Goal: Task Accomplishment & Management: Complete application form

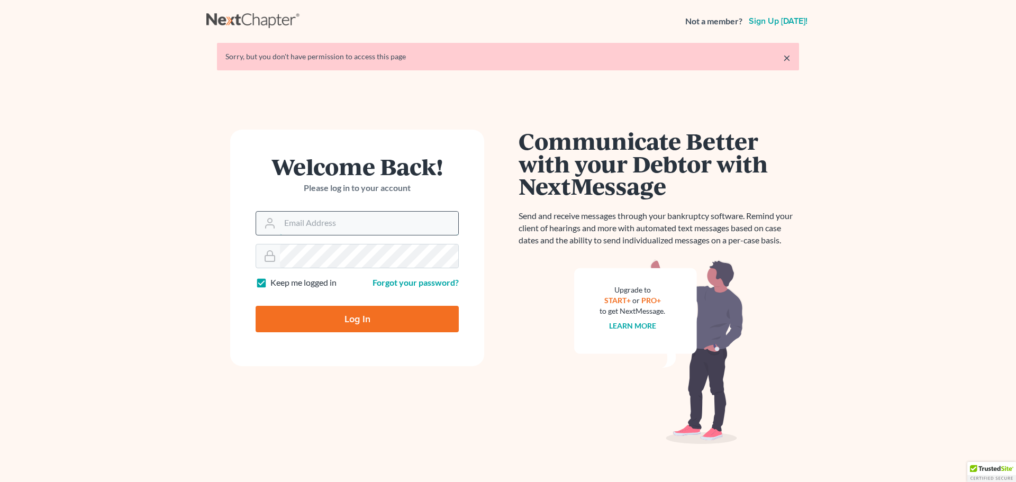
click at [318, 228] on input "Email Address" at bounding box center [369, 223] width 178 height 23
type input "[PERSON_NAME][EMAIL_ADDRESS][DOMAIN_NAME]"
click at [256, 306] on input "Log In" at bounding box center [357, 319] width 203 height 26
type input "Thinking..."
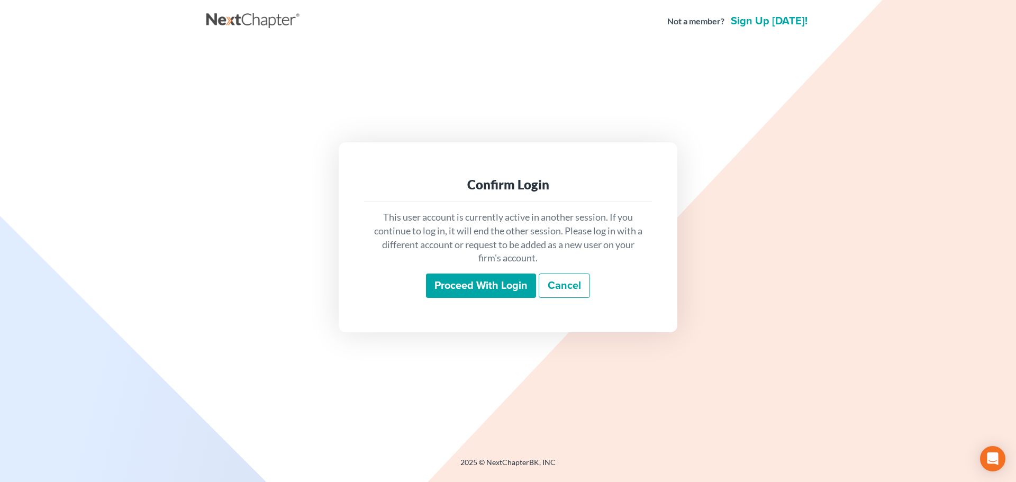
click at [503, 287] on input "Proceed with login" at bounding box center [481, 286] width 110 height 24
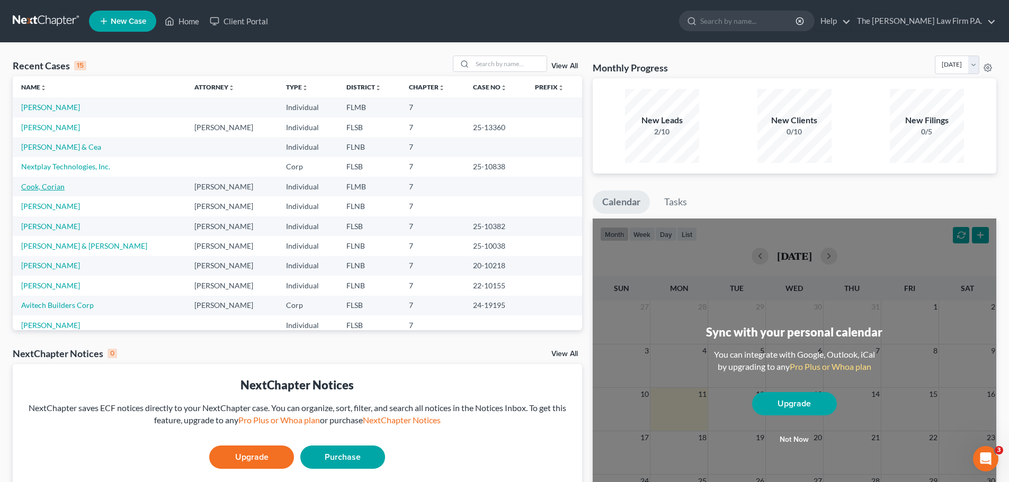
click at [48, 186] on link "Cook, Corian" at bounding box center [42, 186] width 43 height 9
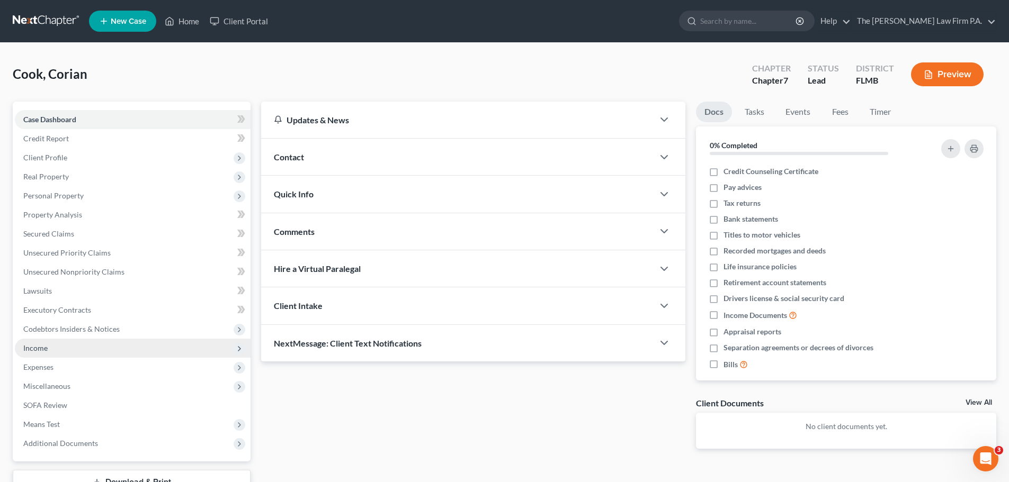
click at [56, 345] on span "Income" at bounding box center [133, 348] width 236 height 19
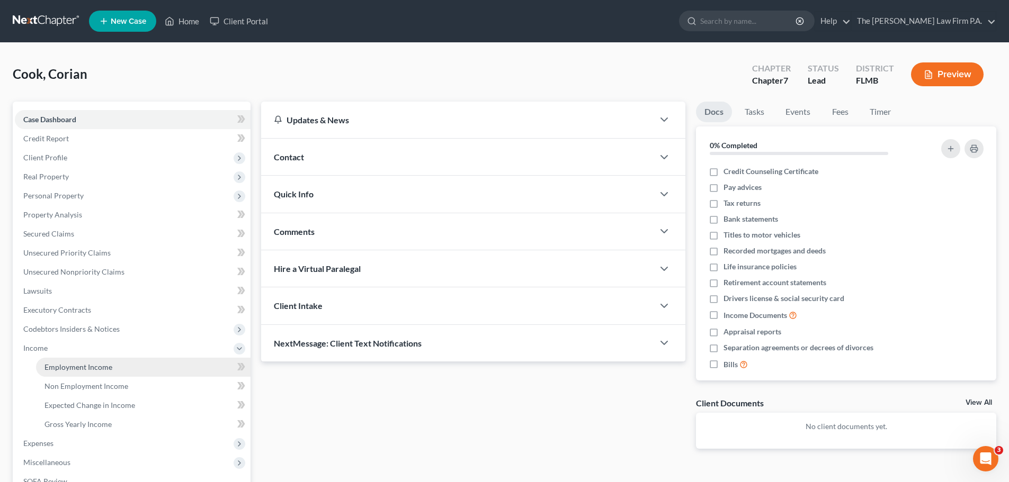
click at [63, 358] on link "Employment Income" at bounding box center [143, 367] width 214 height 19
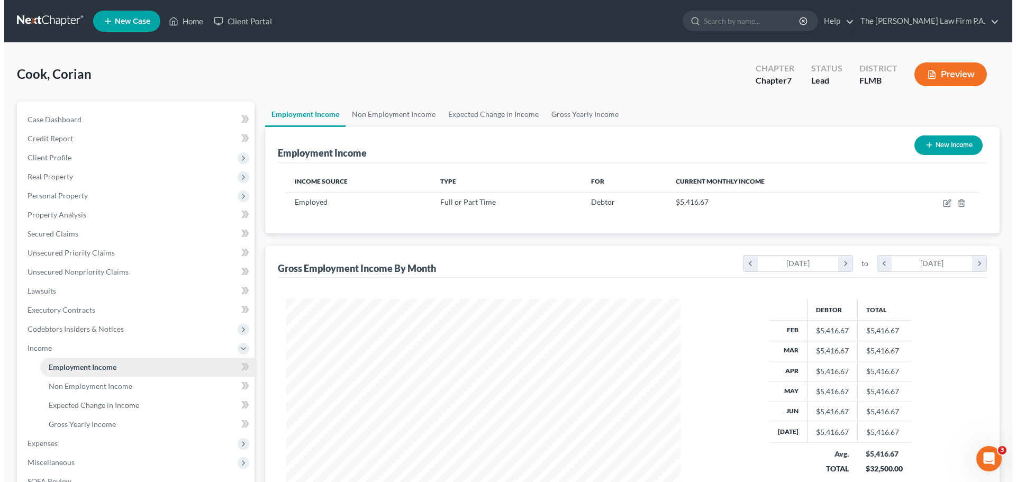
scroll to position [197, 416]
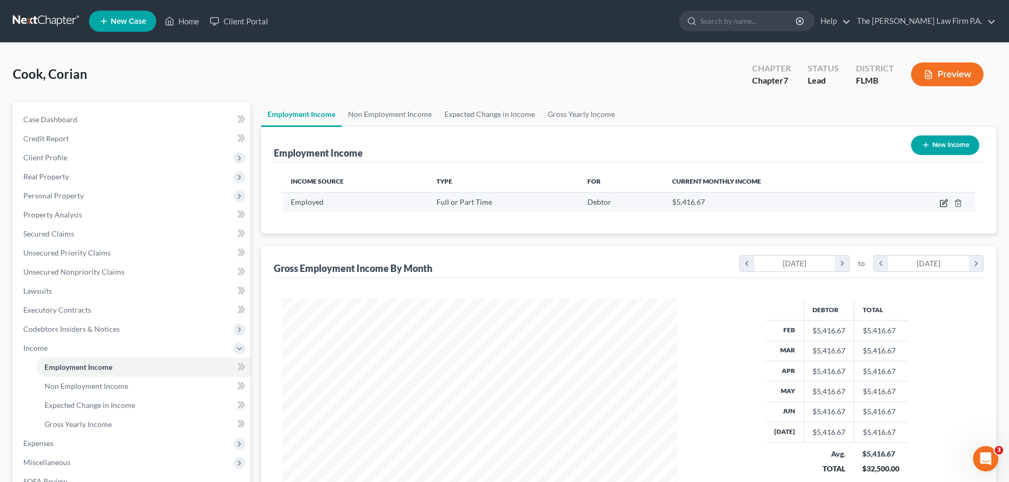
click at [944, 202] on icon "button" at bounding box center [943, 203] width 8 height 8
select select "0"
select select "2"
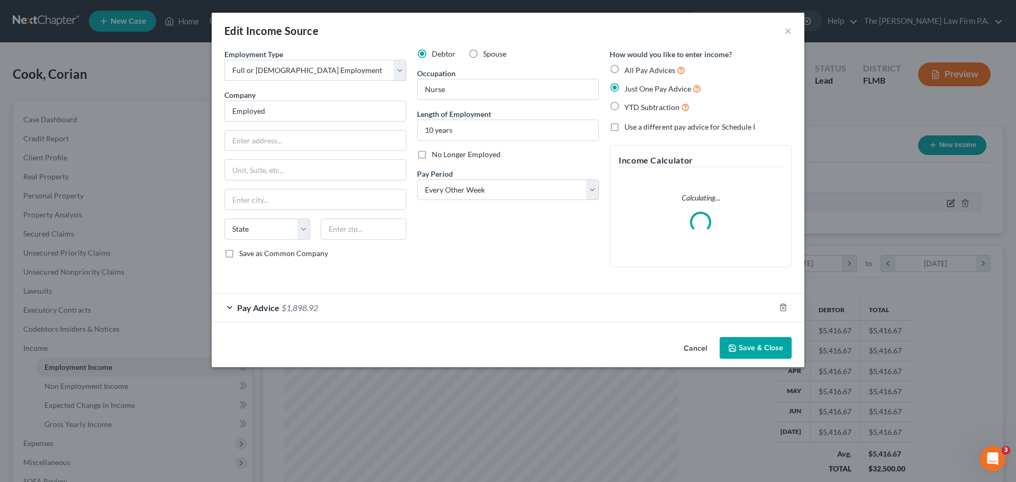
scroll to position [199, 420]
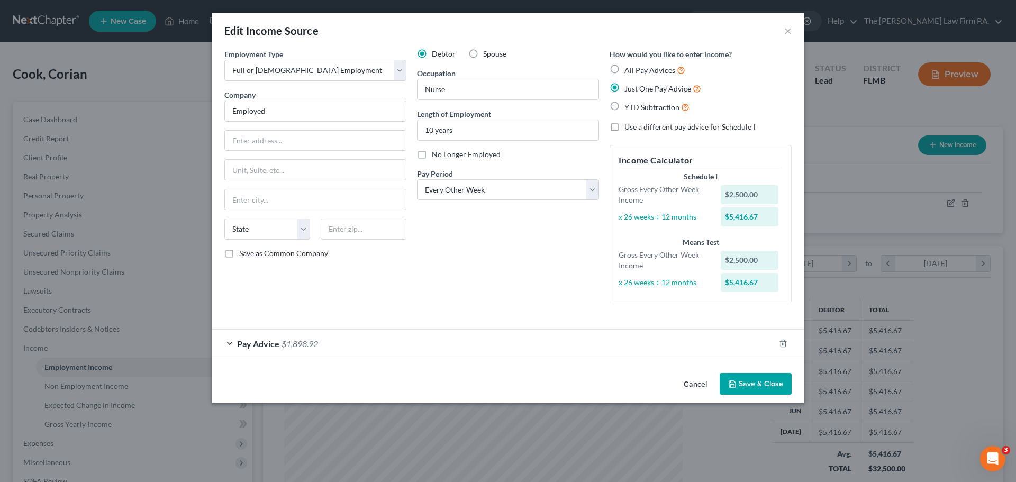
click at [235, 306] on div "Employment Type * Select Full or Part Time Employment Self Employment Company *…" at bounding box center [315, 180] width 193 height 263
click at [246, 347] on span "Pay Advice" at bounding box center [258, 344] width 42 height 10
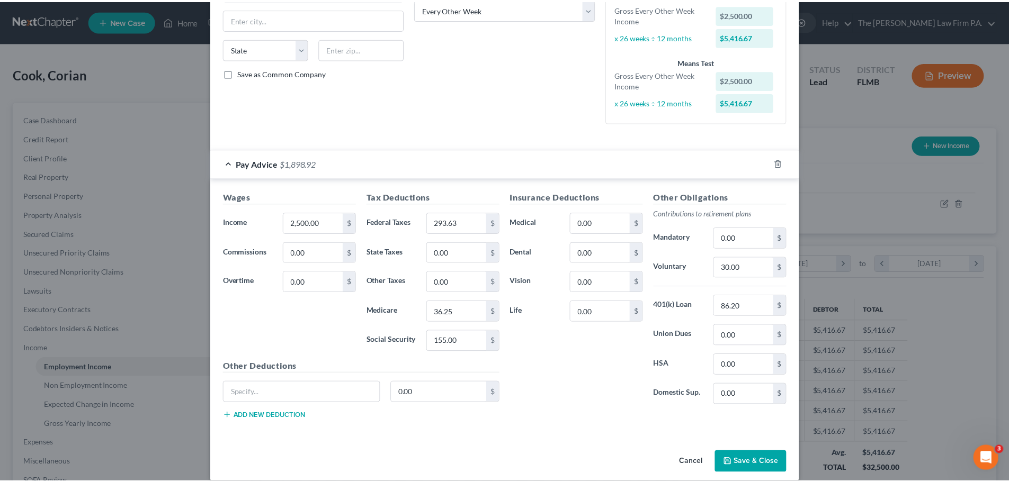
scroll to position [193, 0]
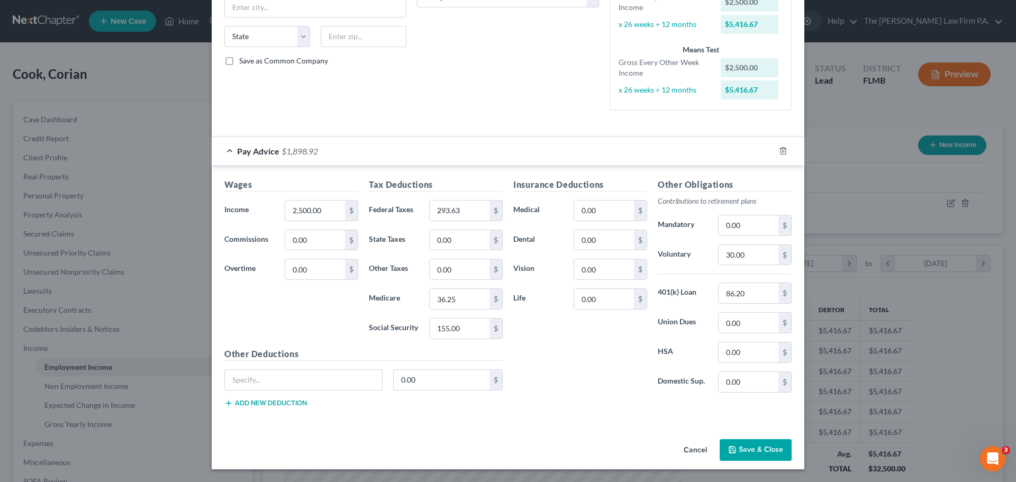
click at [702, 450] on button "Cancel" at bounding box center [696, 450] width 40 height 21
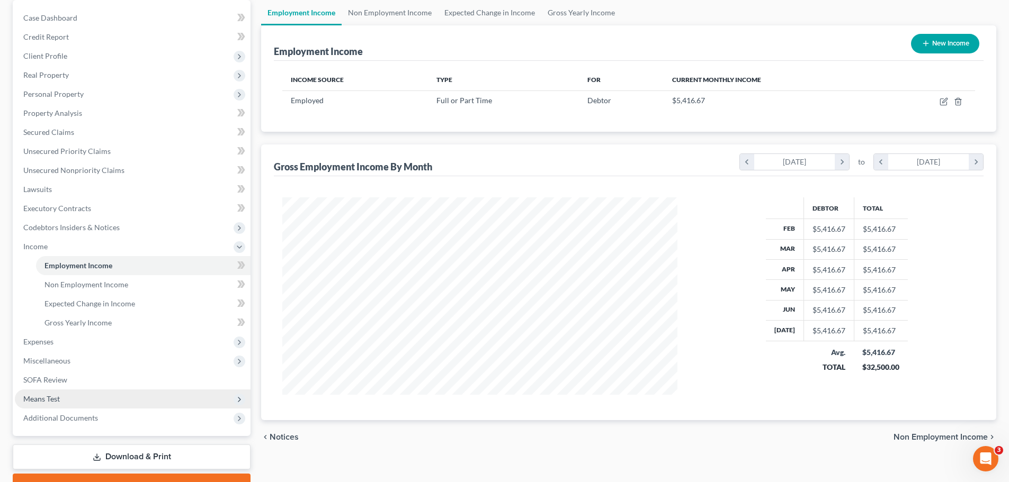
scroll to position [106, 0]
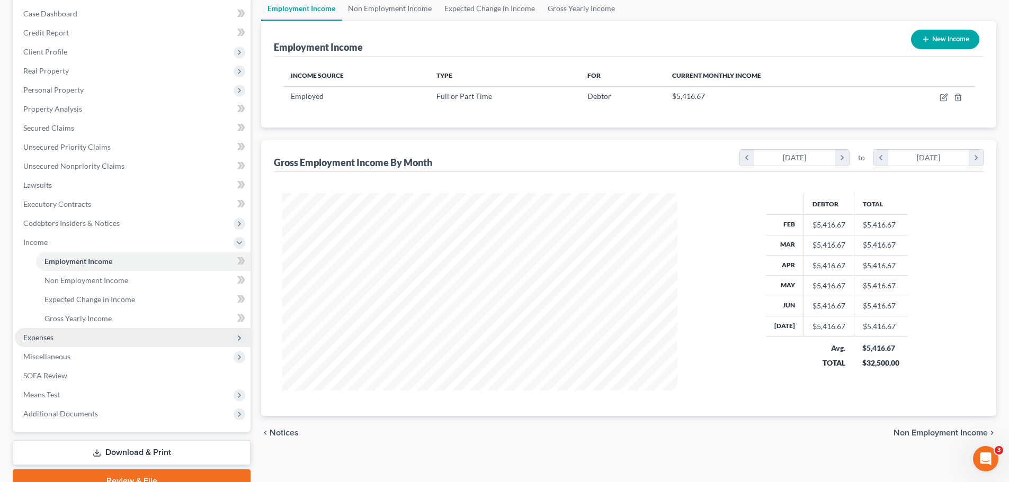
click at [86, 335] on span "Expenses" at bounding box center [133, 337] width 236 height 19
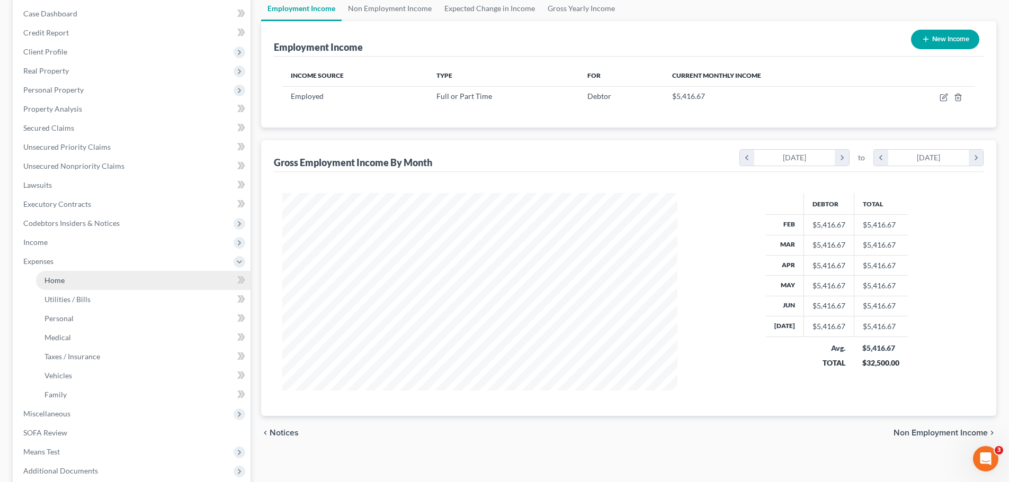
click at [105, 277] on link "Home" at bounding box center [143, 280] width 214 height 19
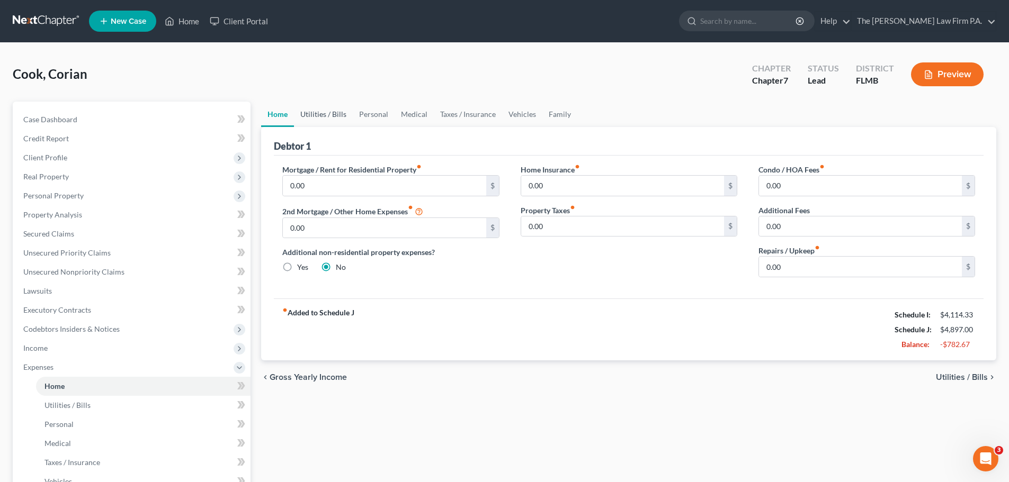
click at [334, 111] on link "Utilities / Bills" at bounding box center [323, 114] width 59 height 25
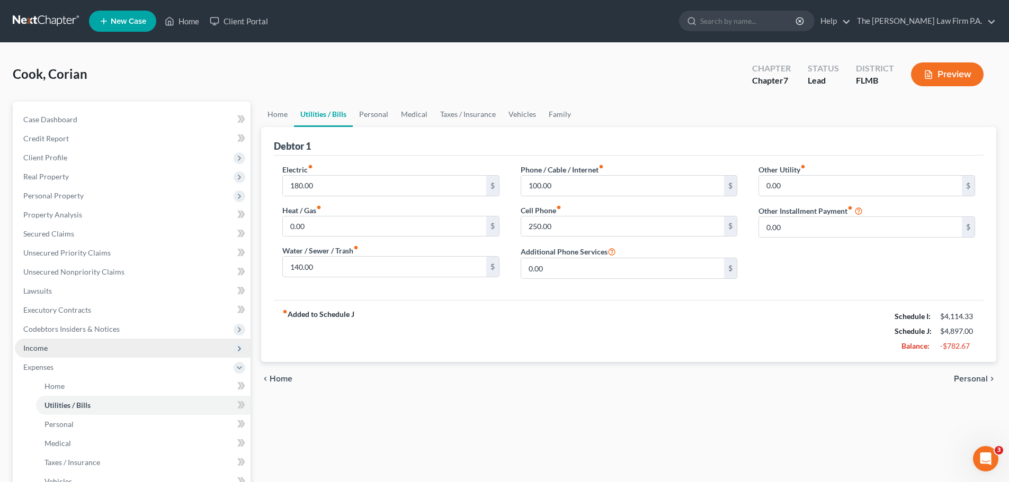
click at [62, 347] on span "Income" at bounding box center [133, 348] width 236 height 19
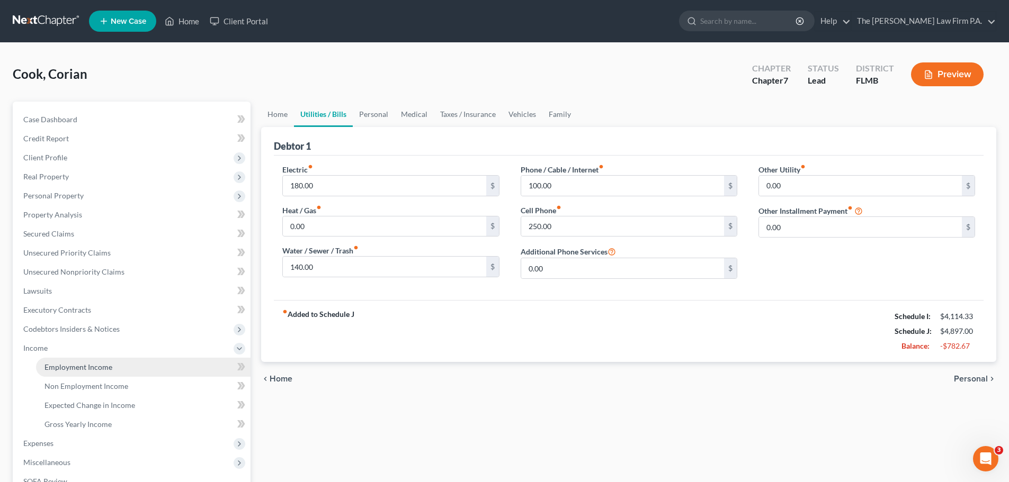
click at [73, 366] on span "Employment Income" at bounding box center [78, 367] width 68 height 9
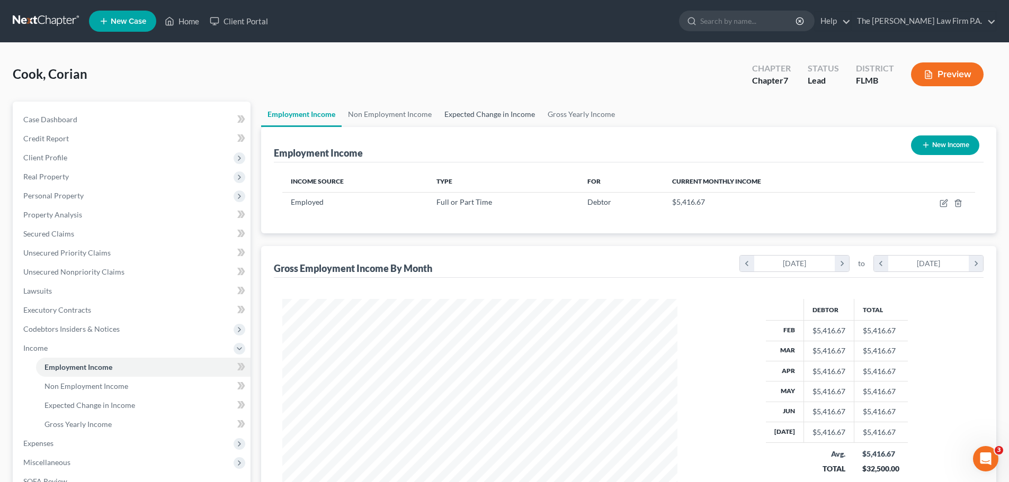
click at [509, 113] on link "Expected Change in Income" at bounding box center [489, 114] width 103 height 25
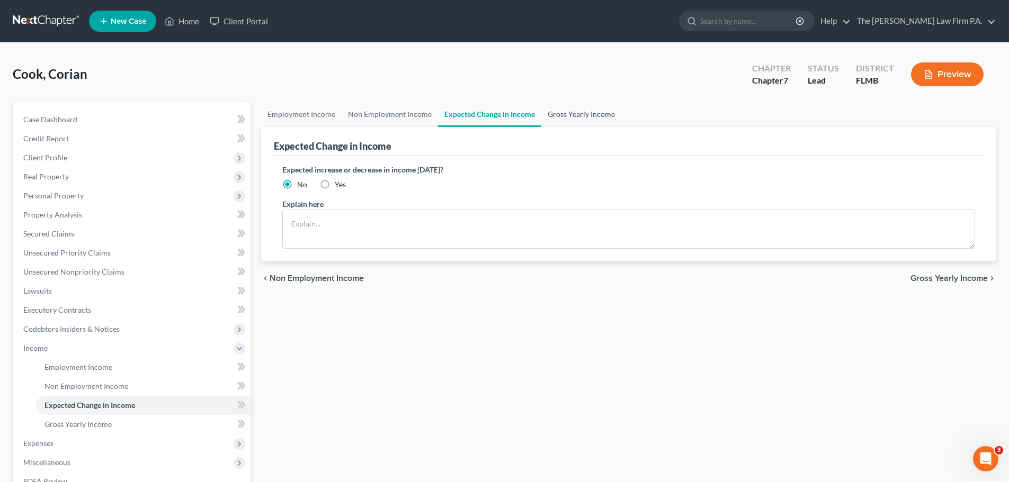
click at [569, 111] on link "Gross Yearly Income" at bounding box center [581, 114] width 80 height 25
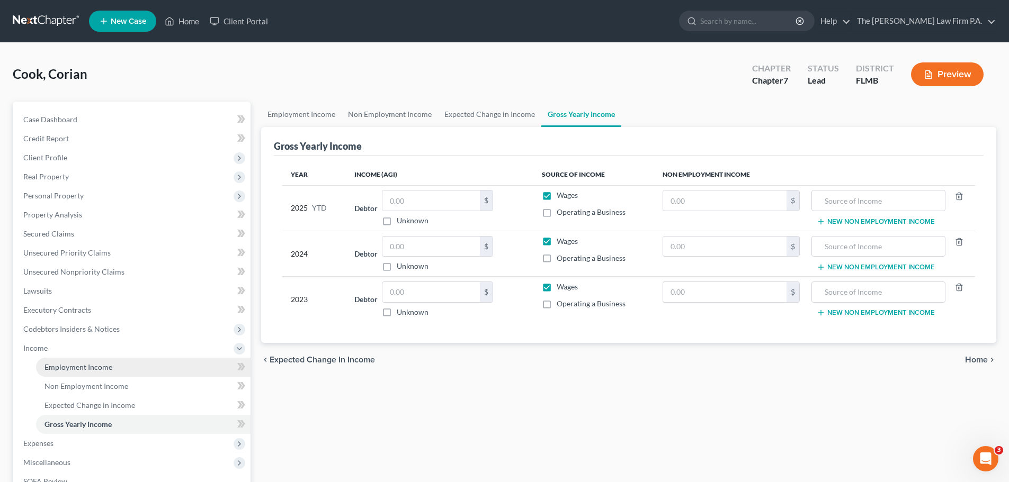
click at [93, 365] on span "Employment Income" at bounding box center [78, 367] width 68 height 9
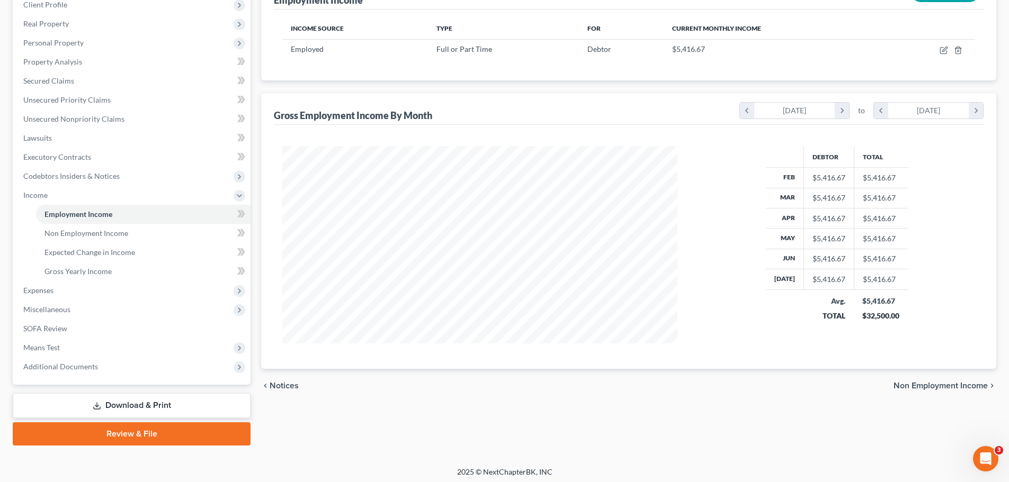
scroll to position [157, 0]
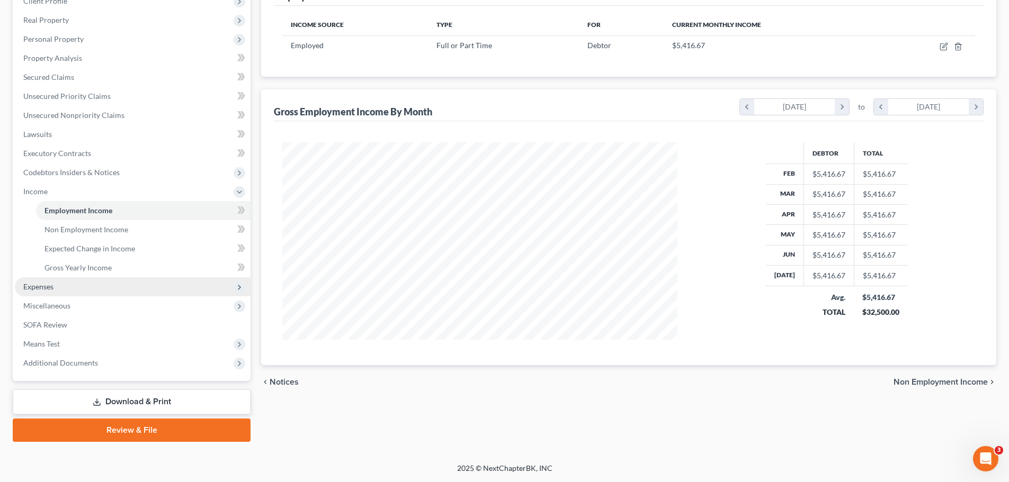
click at [48, 287] on span "Expenses" at bounding box center [38, 286] width 30 height 9
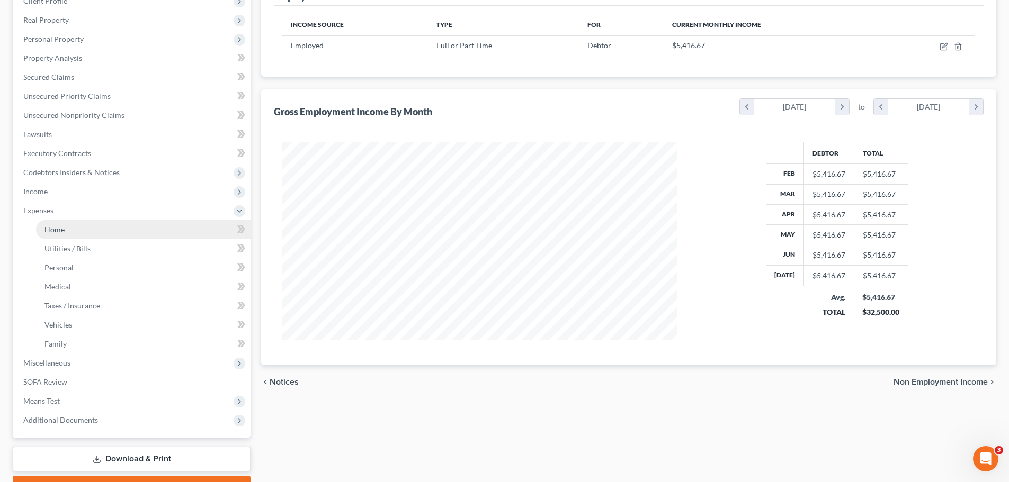
click at [122, 230] on link "Home" at bounding box center [143, 229] width 214 height 19
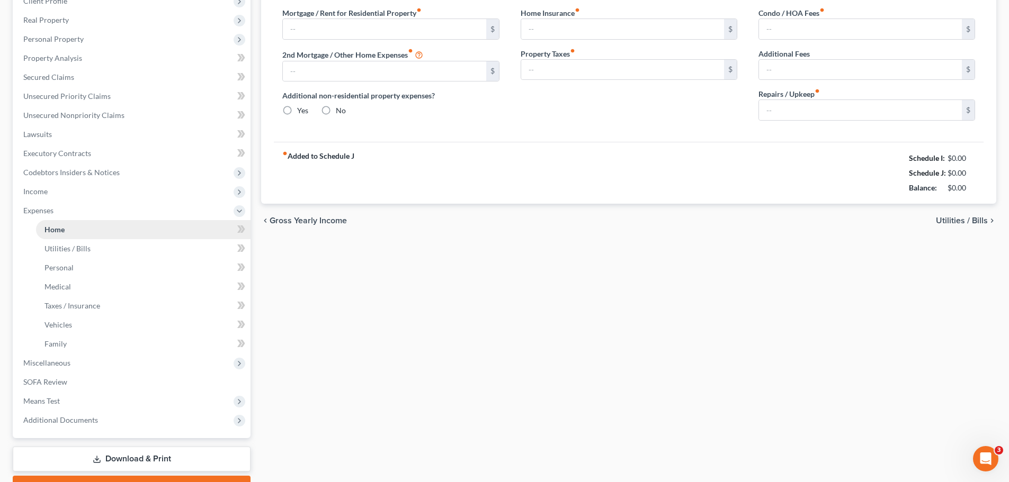
type input "0.00"
radio input "true"
type input "0.00"
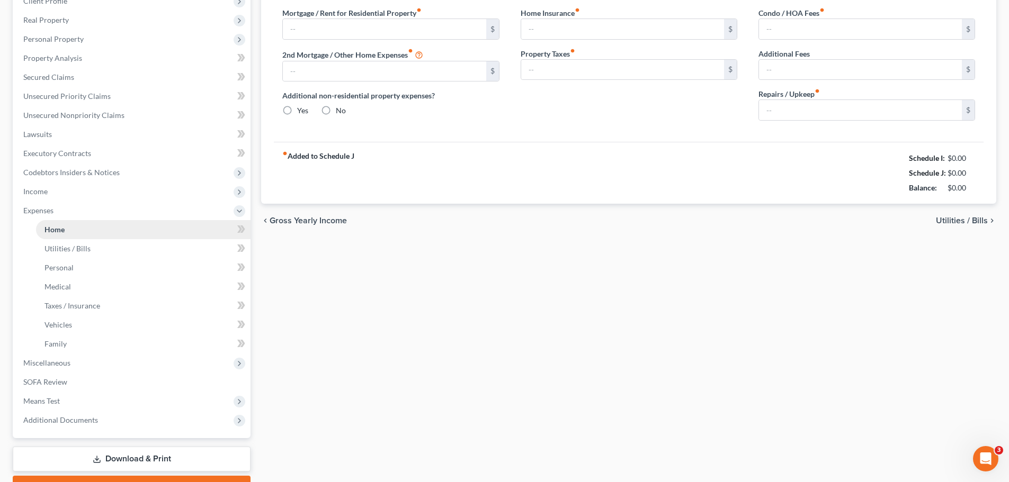
type input "0.00"
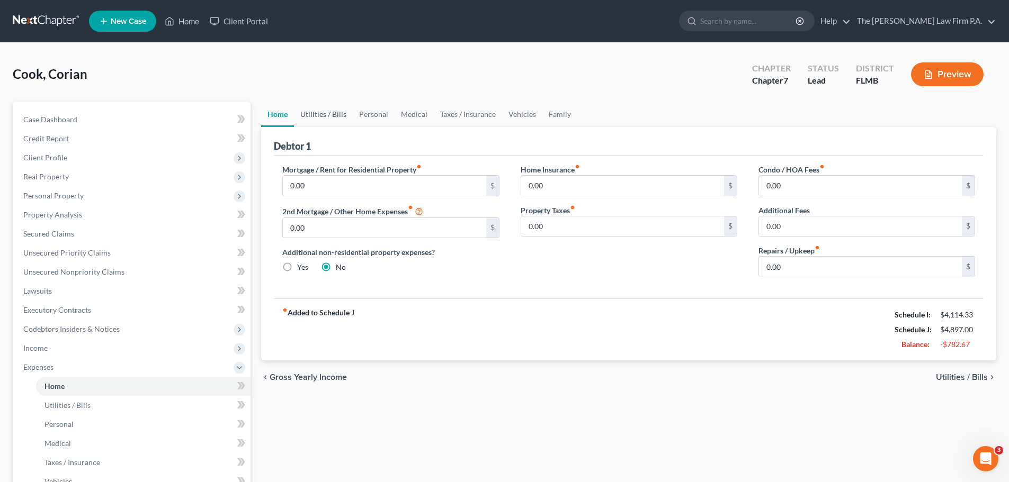
click at [313, 114] on link "Utilities / Bills" at bounding box center [323, 114] width 59 height 25
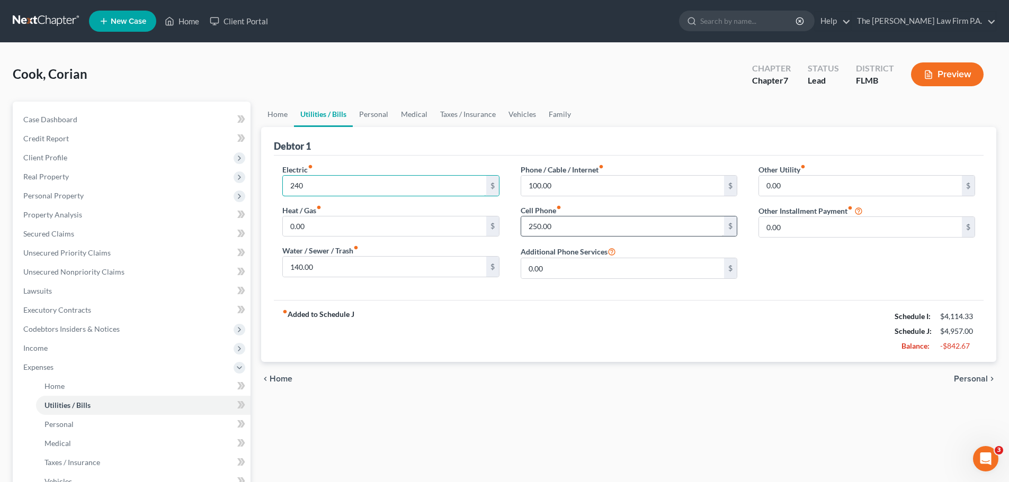
type input "240"
click at [581, 228] on input "250.00" at bounding box center [622, 227] width 203 height 20
click at [407, 273] on input "140.00" at bounding box center [384, 267] width 203 height 20
type input "157.00"
click at [600, 195] on input "100.00" at bounding box center [622, 186] width 203 height 20
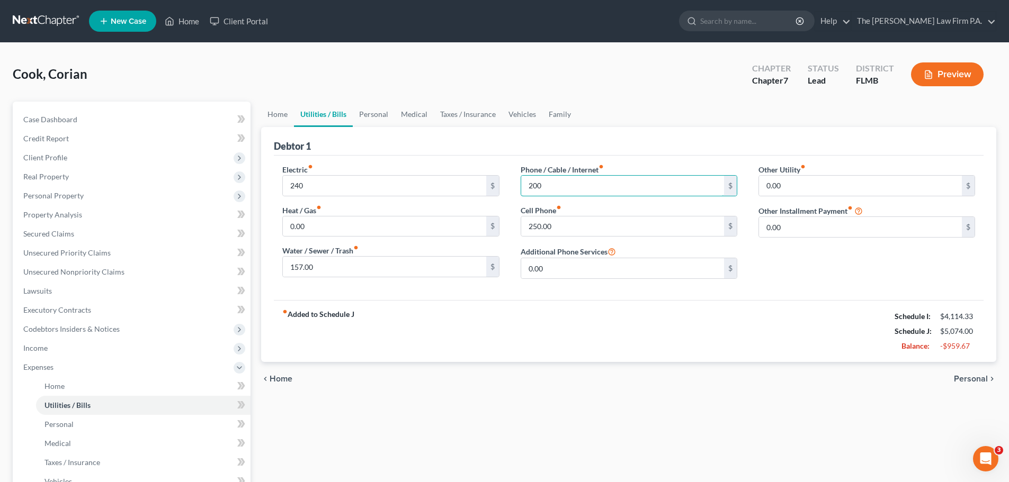
type input "200"
click at [594, 206] on div "Cell Phone fiber_manual_record 250.00 $" at bounding box center [628, 221] width 217 height 32
click at [373, 113] on link "Personal" at bounding box center [374, 114] width 42 height 25
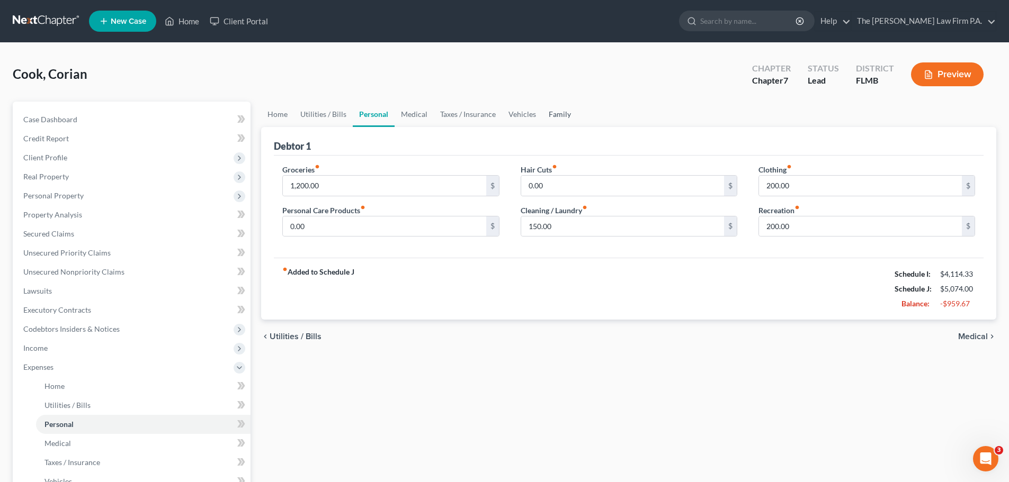
click at [558, 108] on link "Family" at bounding box center [559, 114] width 35 height 25
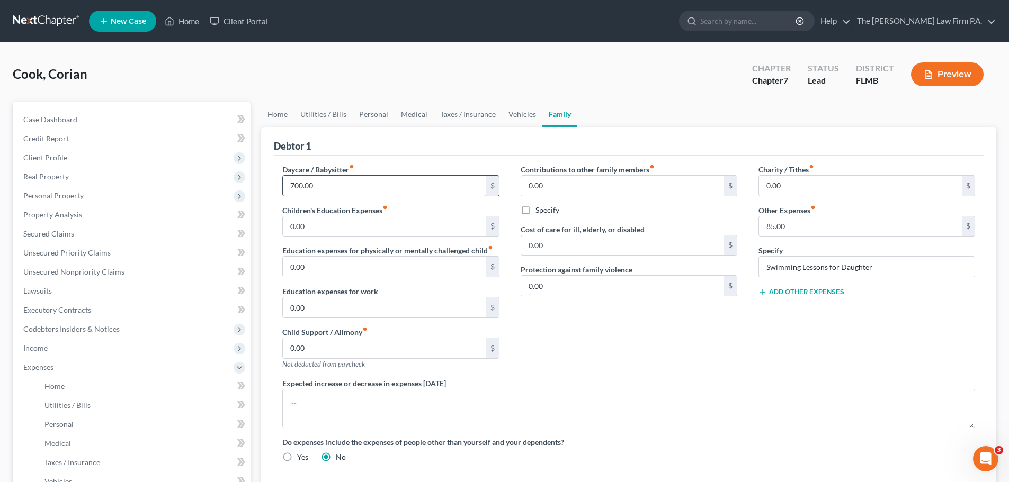
click at [350, 184] on input "700.00" at bounding box center [384, 186] width 203 height 20
drag, startPoint x: 352, startPoint y: 184, endPoint x: 167, endPoint y: 202, distance: 185.2
click at [177, 202] on div "Petition Navigation Case Dashboard Payments Invoices Payments Payments Credit R…" at bounding box center [504, 379] width 994 height 554
type input "800"
click at [471, 151] on div "Debtor 1" at bounding box center [628, 141] width 709 height 29
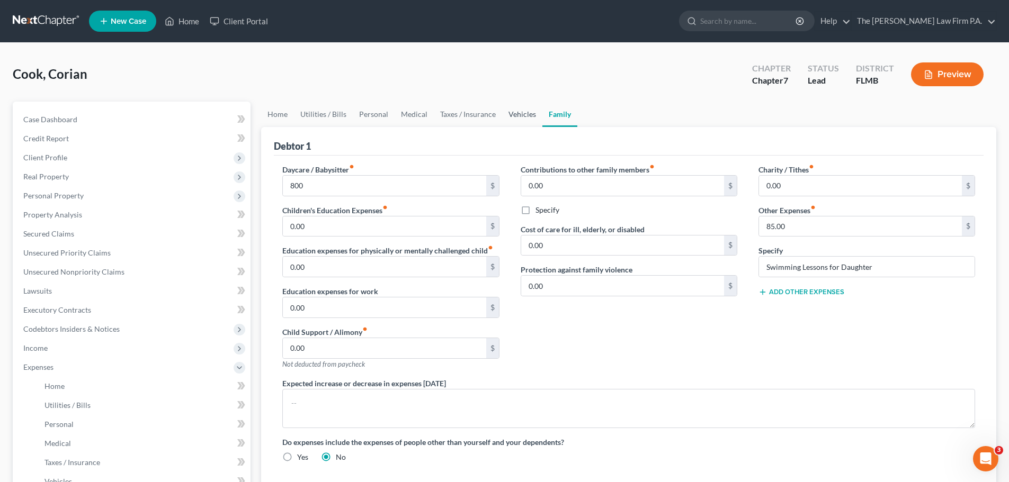
click at [521, 113] on link "Vehicles" at bounding box center [522, 114] width 40 height 25
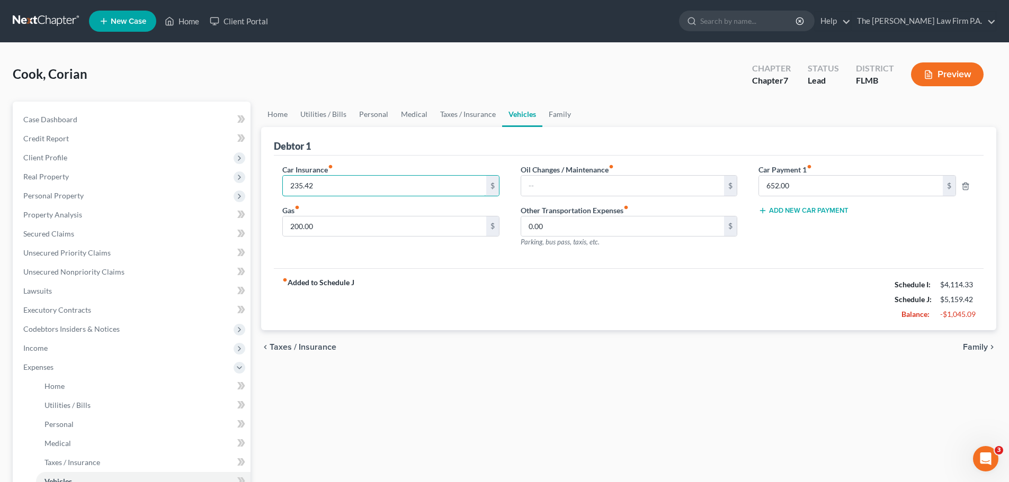
type input "235.42"
click at [509, 255] on div "Car Insurance fiber_manual_record 235.42 $ Gas fiber_manual_record 200.00 $" at bounding box center [391, 210] width 238 height 92
click at [827, 184] on input "652.00" at bounding box center [851, 186] width 184 height 20
type input "651.52"
click at [555, 122] on link "Family" at bounding box center [559, 114] width 35 height 25
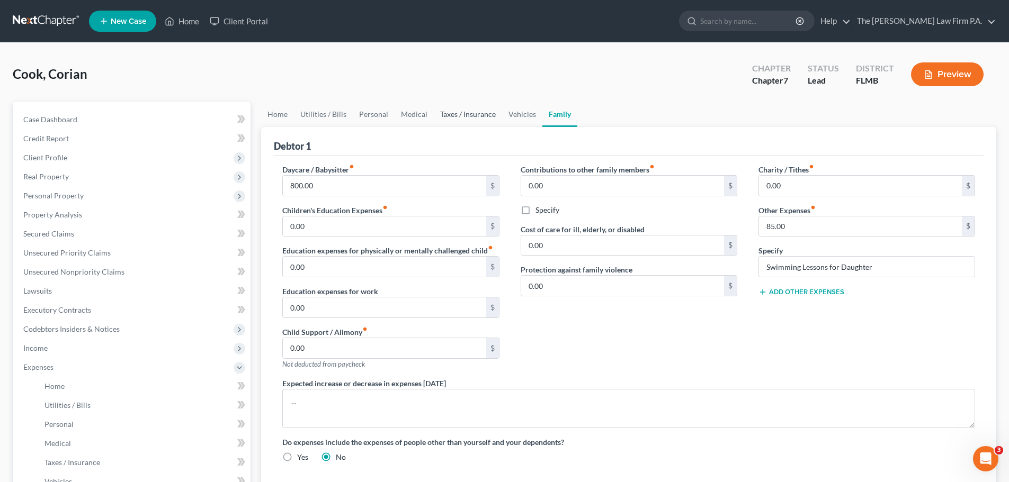
click at [460, 119] on link "Taxes / Insurance" at bounding box center [468, 114] width 68 height 25
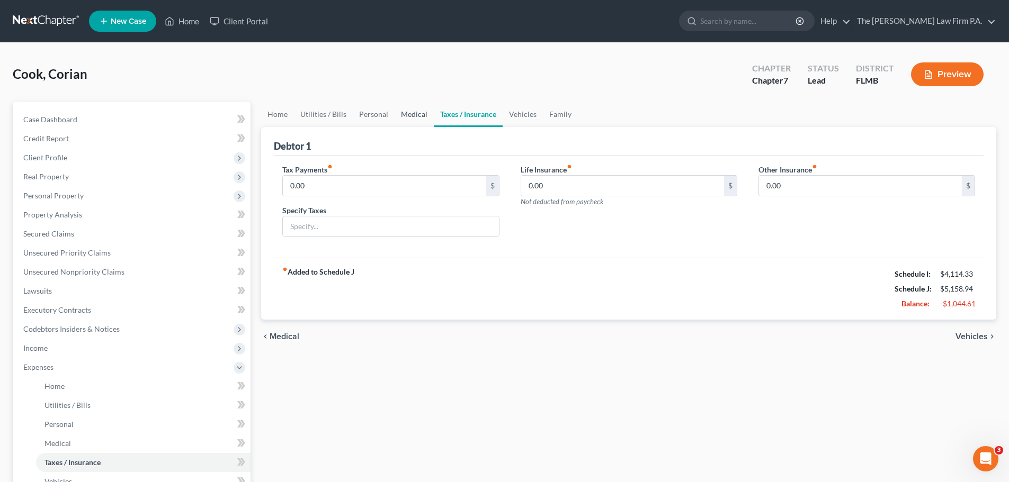
click at [411, 115] on link "Medical" at bounding box center [413, 114] width 39 height 25
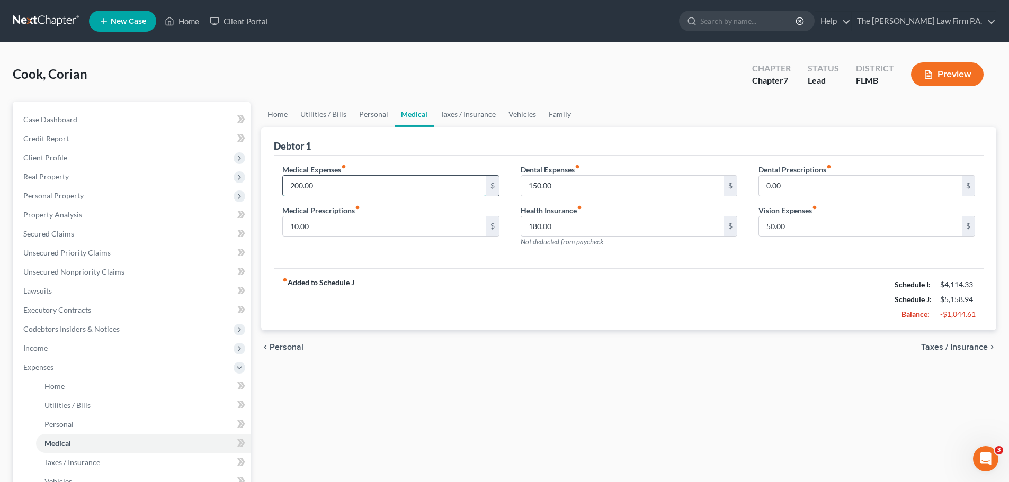
click at [364, 187] on input "200.00" at bounding box center [384, 186] width 203 height 20
click at [341, 224] on input "10.00" at bounding box center [384, 227] width 203 height 20
click at [572, 183] on input "150.00" at bounding box center [622, 186] width 203 height 20
click at [572, 226] on input "180.00" at bounding box center [622, 227] width 203 height 20
click at [789, 229] on input "50.00" at bounding box center [860, 227] width 203 height 20
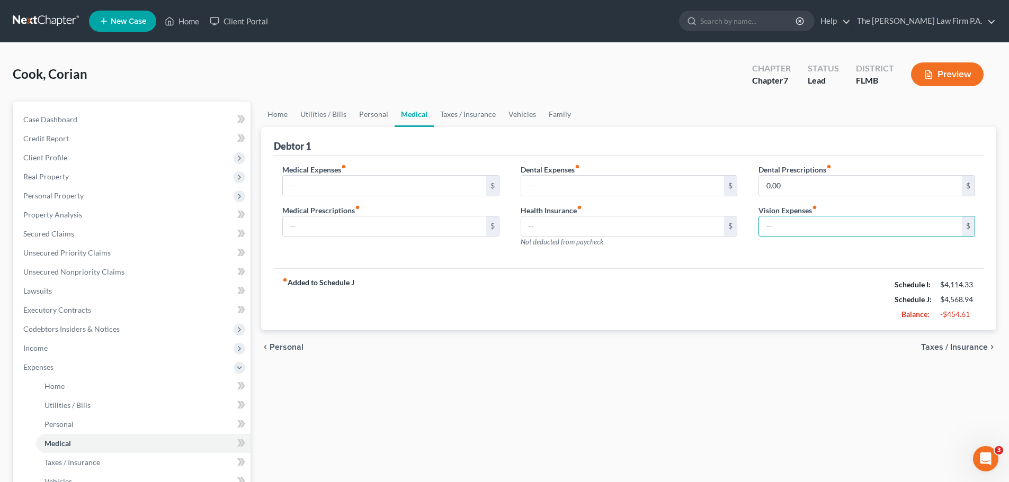
click at [624, 209] on div "Health Insurance fiber_manual_record $ Not deducted from paycheck" at bounding box center [628, 226] width 217 height 43
click at [381, 112] on link "Personal" at bounding box center [374, 114] width 42 height 25
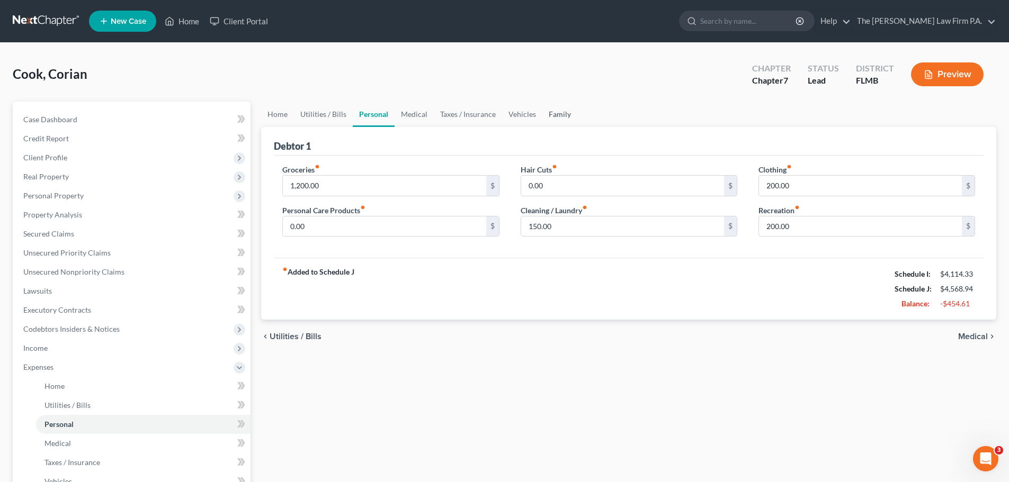
click at [565, 112] on link "Family" at bounding box center [559, 114] width 35 height 25
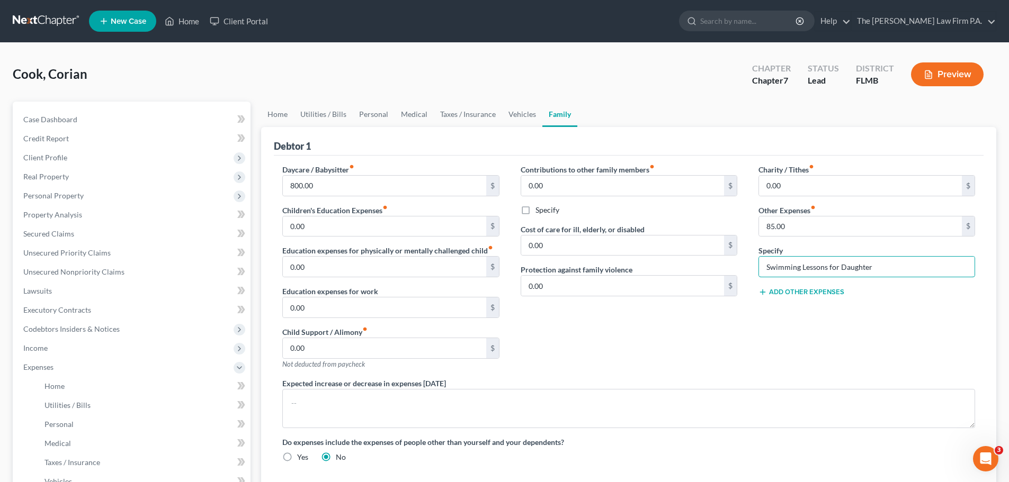
drag, startPoint x: 896, startPoint y: 272, endPoint x: 364, endPoint y: 283, distance: 532.2
click at [364, 283] on div "Daycare / Babysitter fiber_manual_record 800.00 $ Children's Education Expenses…" at bounding box center [629, 317] width 714 height 307
type input "85.00"
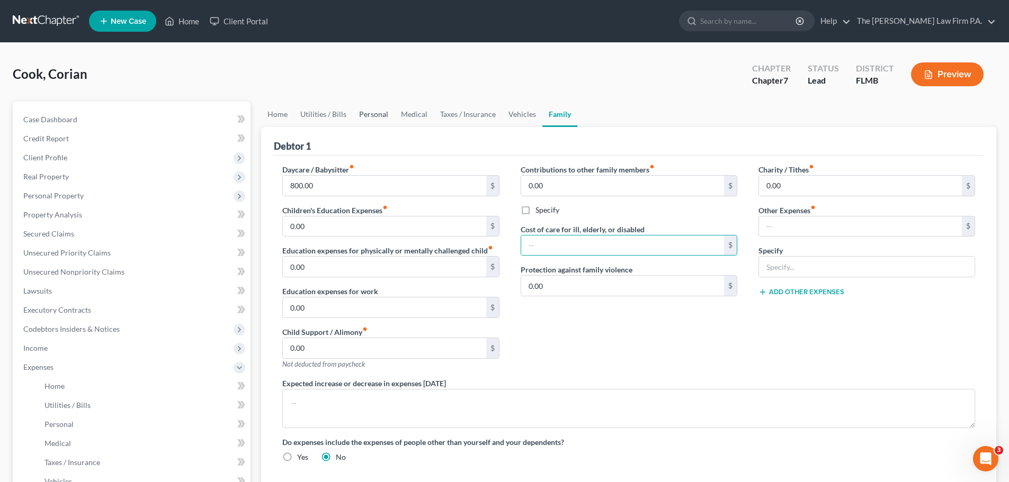
click at [372, 113] on link "Personal" at bounding box center [374, 114] width 42 height 25
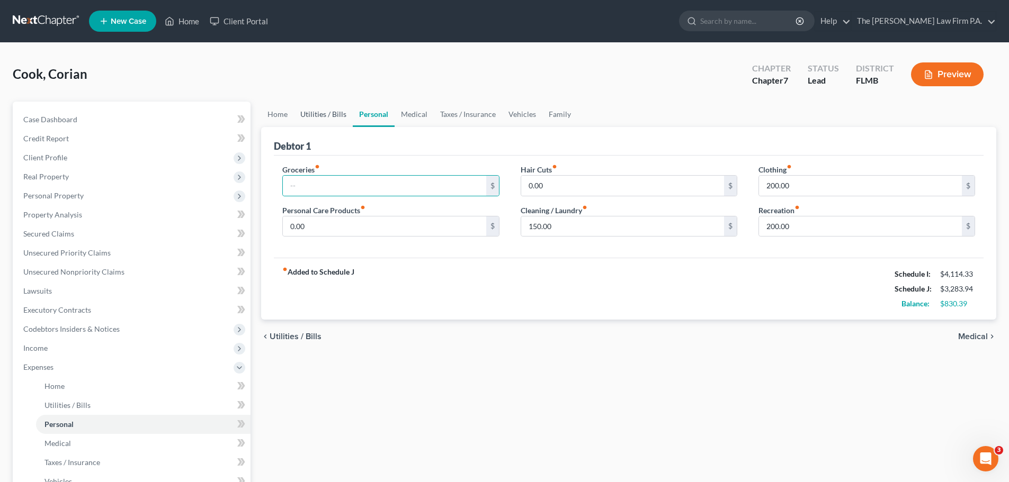
click at [329, 117] on link "Utilities / Bills" at bounding box center [323, 114] width 59 height 25
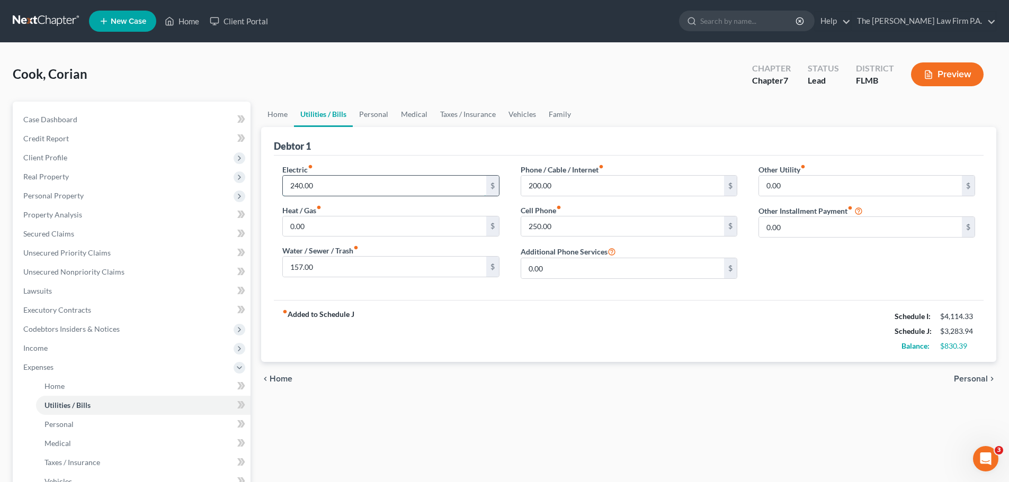
click at [344, 187] on input "240.00" at bounding box center [384, 186] width 203 height 20
click at [326, 266] on input "157.00" at bounding box center [384, 267] width 203 height 20
click at [582, 228] on input "250.00" at bounding box center [622, 227] width 203 height 20
click at [566, 179] on input "200.00" at bounding box center [622, 186] width 203 height 20
click at [285, 119] on link "Home" at bounding box center [277, 114] width 33 height 25
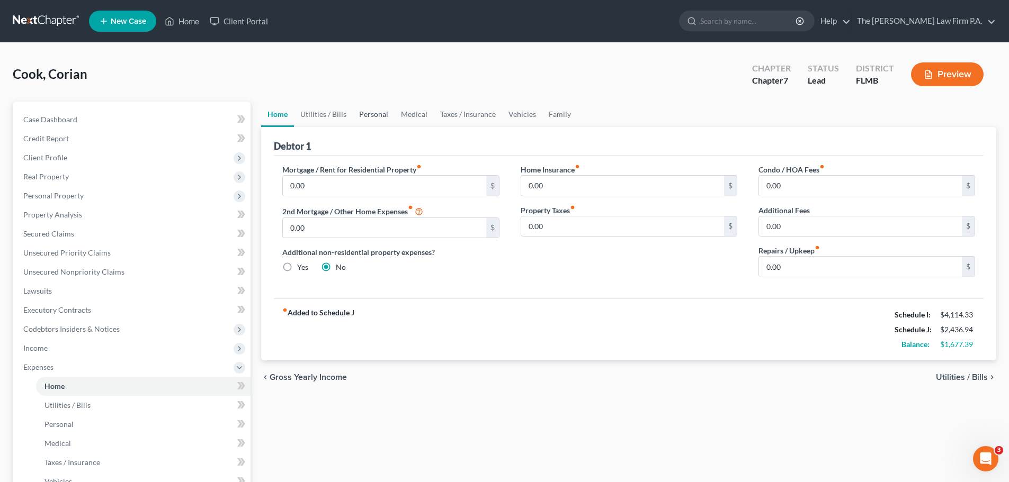
click at [370, 116] on link "Personal" at bounding box center [374, 114] width 42 height 25
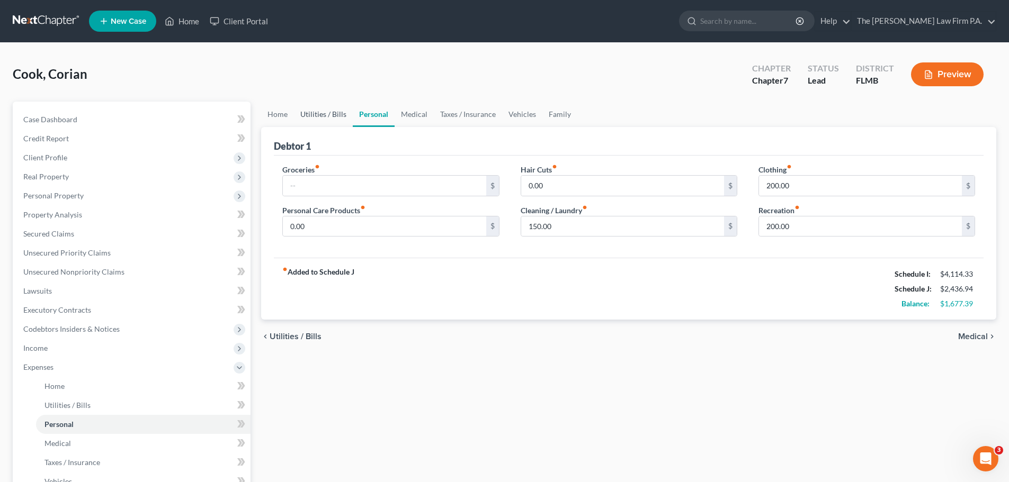
click at [328, 108] on link "Utilities / Bills" at bounding box center [323, 114] width 59 height 25
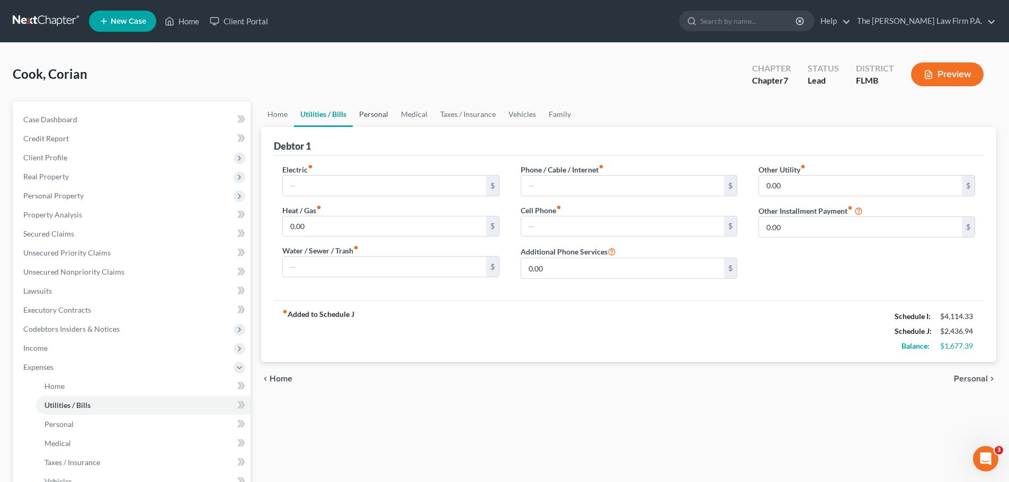
click at [384, 114] on link "Personal" at bounding box center [374, 114] width 42 height 25
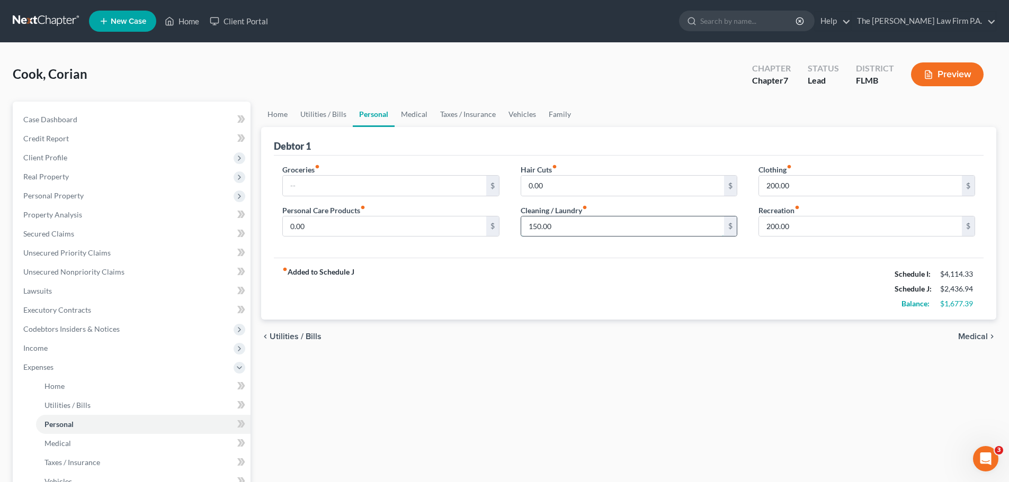
drag, startPoint x: 591, startPoint y: 223, endPoint x: 649, endPoint y: 223, distance: 57.7
click at [591, 223] on input "150.00" at bounding box center [622, 227] width 203 height 20
click at [805, 191] on input "200.00" at bounding box center [860, 186] width 203 height 20
click at [799, 222] on input "200.00" at bounding box center [860, 227] width 203 height 20
click at [409, 111] on link "Medical" at bounding box center [413, 114] width 39 height 25
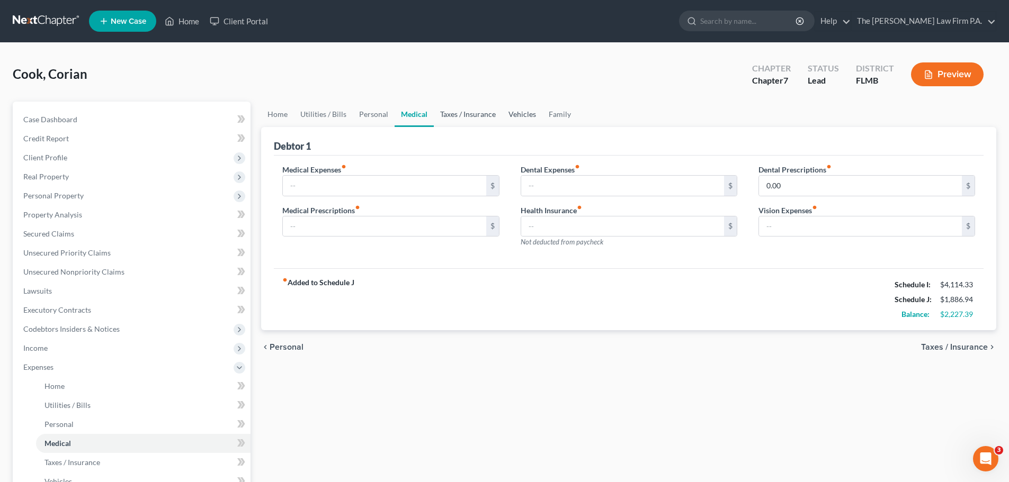
drag, startPoint x: 470, startPoint y: 119, endPoint x: 513, endPoint y: 122, distance: 43.0
click at [472, 119] on link "Taxes / Insurance" at bounding box center [468, 114] width 68 height 25
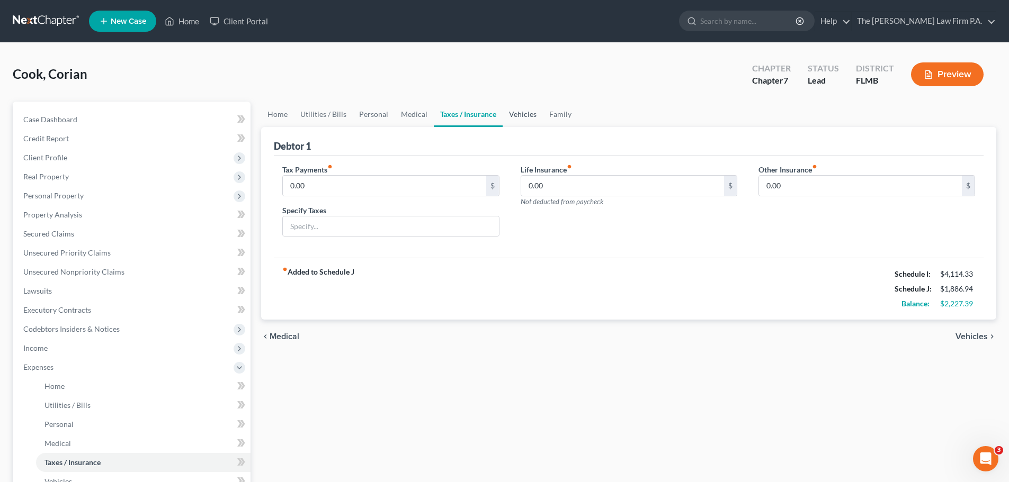
click at [526, 114] on link "Vehicles" at bounding box center [522, 114] width 40 height 25
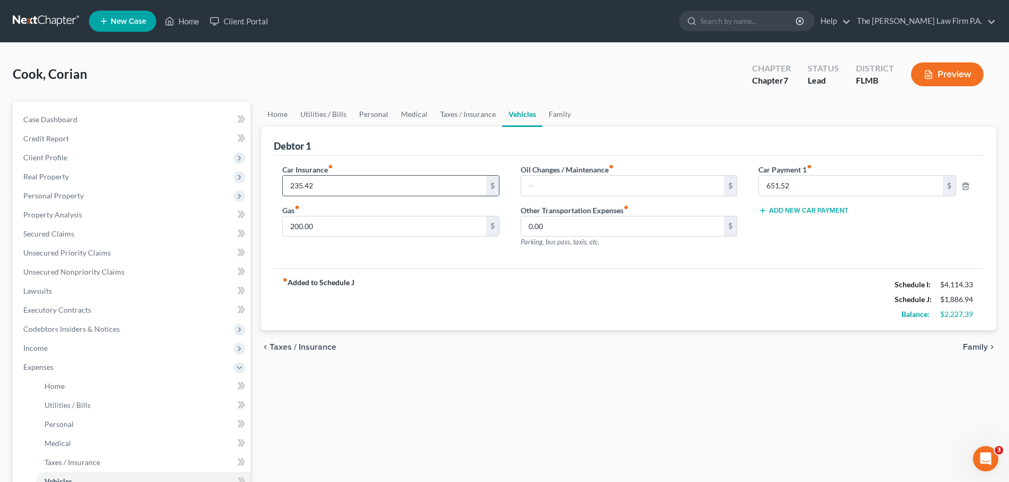
drag, startPoint x: 328, startPoint y: 187, endPoint x: 328, endPoint y: 199, distance: 11.1
click at [328, 187] on input "235.42" at bounding box center [384, 186] width 203 height 20
click at [326, 222] on input "200.00" at bounding box center [384, 227] width 203 height 20
click at [802, 186] on input "651.52" at bounding box center [851, 186] width 184 height 20
click at [552, 113] on link "Family" at bounding box center [559, 114] width 35 height 25
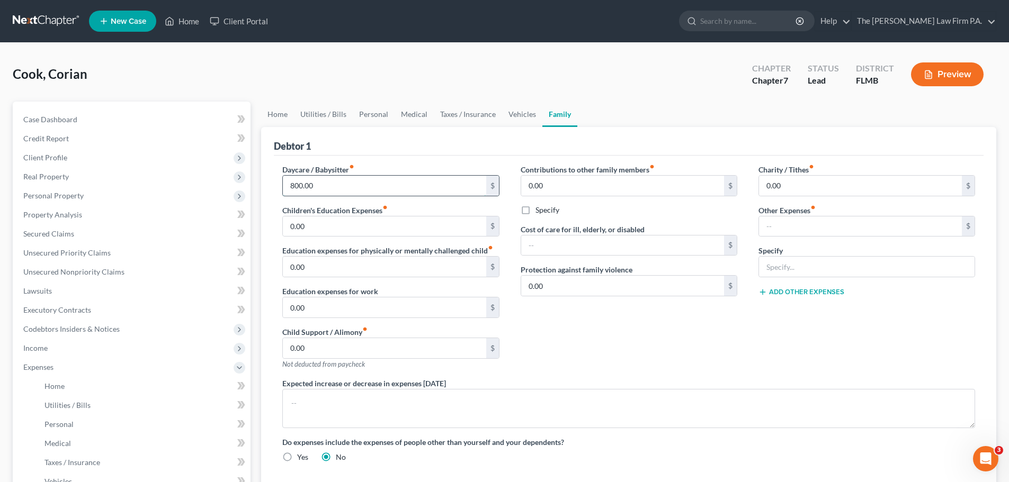
click at [344, 183] on input "800.00" at bounding box center [384, 186] width 203 height 20
click at [404, 290] on div "Education expenses for work 0.00 $" at bounding box center [390, 302] width 217 height 32
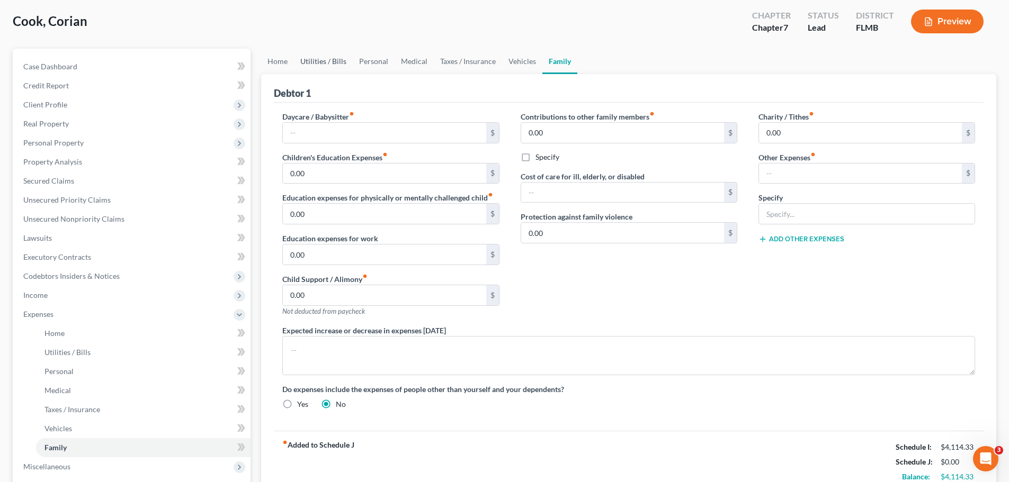
click at [307, 65] on link "Utilities / Bills" at bounding box center [323, 61] width 59 height 25
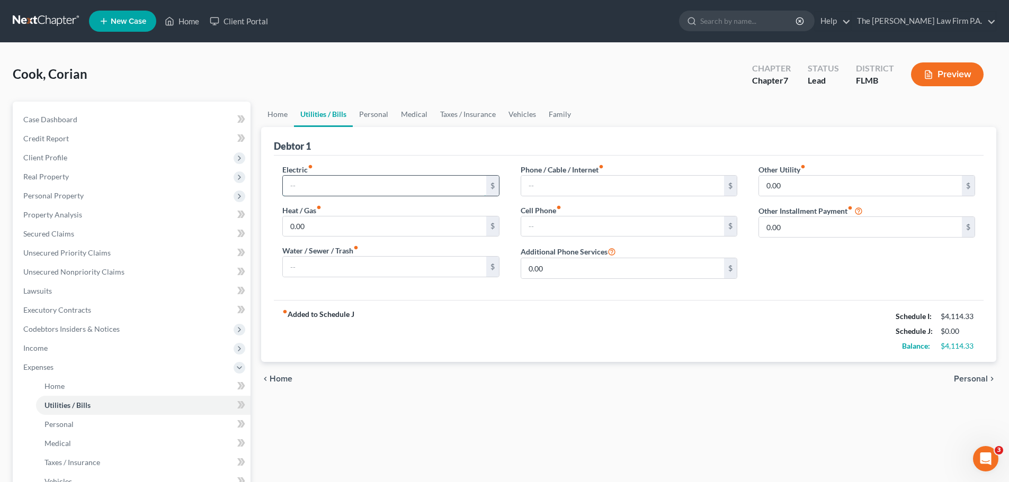
click at [335, 183] on input "text" at bounding box center [384, 186] width 203 height 20
type input "240.00"
click at [536, 184] on input "text" at bounding box center [622, 186] width 203 height 20
type input "200.00"
click at [560, 229] on input "text" at bounding box center [622, 227] width 203 height 20
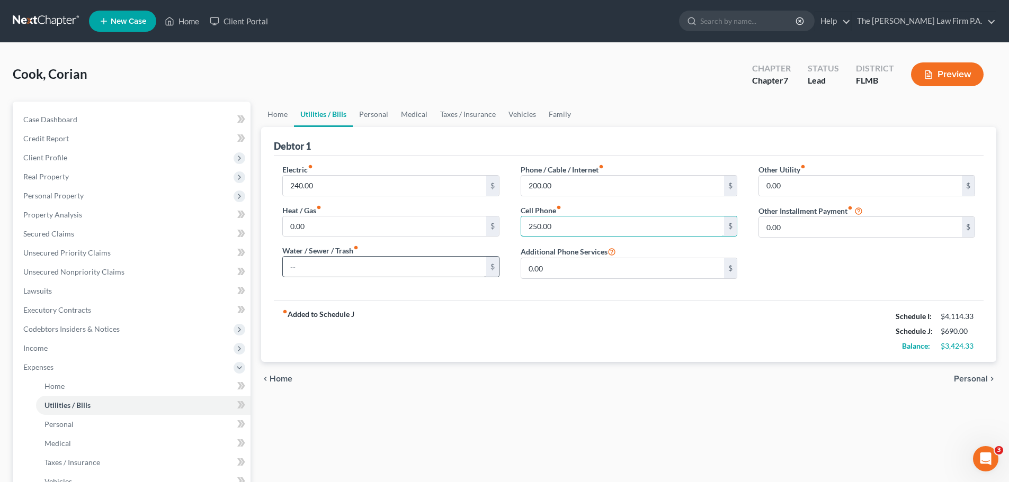
type input "250.00"
drag, startPoint x: 326, startPoint y: 274, endPoint x: 319, endPoint y: 264, distance: 12.2
click at [323, 269] on input "text" at bounding box center [384, 267] width 203 height 20
type input "157.00"
click at [373, 118] on link "Personal" at bounding box center [374, 114] width 42 height 25
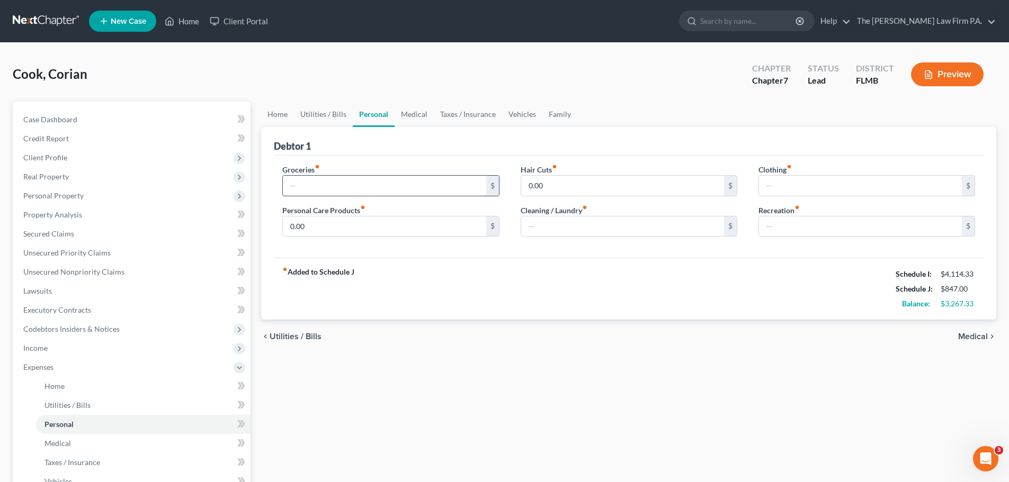
click at [353, 189] on input "text" at bounding box center [384, 186] width 203 height 20
click at [568, 231] on input "text" at bounding box center [622, 227] width 203 height 20
click at [779, 228] on input "text" at bounding box center [860, 227] width 203 height 20
click at [578, 220] on input "text" at bounding box center [622, 227] width 203 height 20
type input "200"
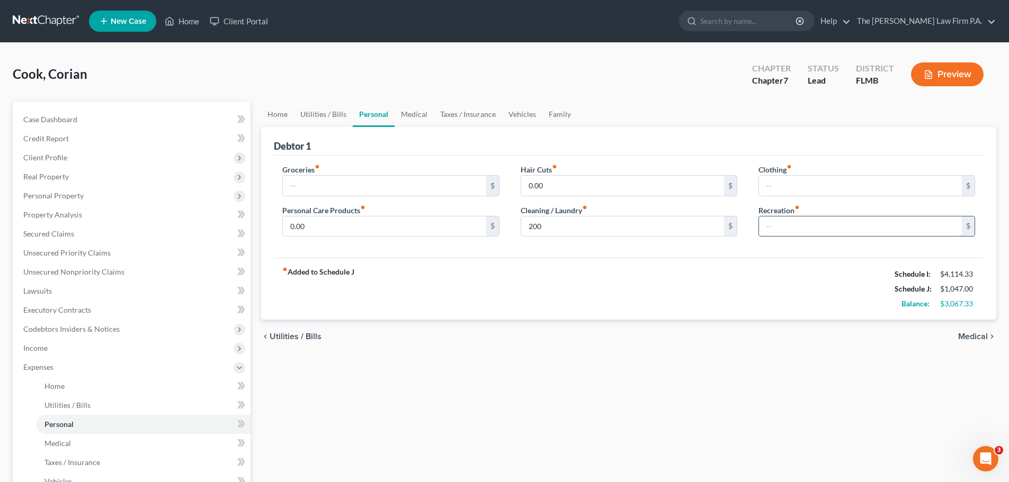
click at [813, 231] on input "text" at bounding box center [860, 227] width 203 height 20
type input "75.00"
drag, startPoint x: 808, startPoint y: 232, endPoint x: 641, endPoint y: 212, distance: 169.0
click at [639, 213] on div "Groceries fiber_manual_record $ Personal Care Products fiber_manual_record 0.00…" at bounding box center [629, 205] width 714 height 82
drag, startPoint x: 618, startPoint y: 242, endPoint x: 608, endPoint y: 240, distance: 10.2
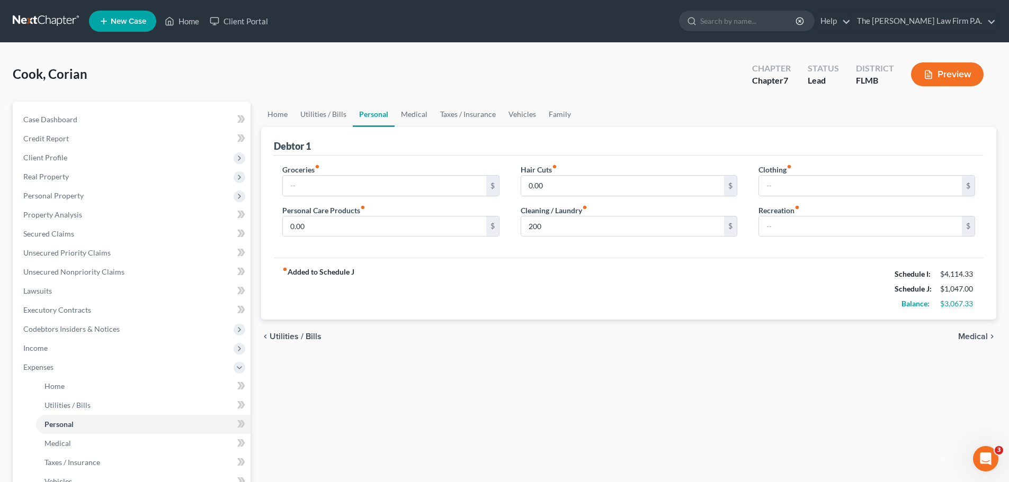
click at [618, 242] on div "Hair Cuts fiber_manual_record 0.00 $ Cleaning / Laundry fiber_manual_record 200…" at bounding box center [629, 205] width 238 height 82
click at [528, 117] on link "Vehicles" at bounding box center [522, 114] width 40 height 25
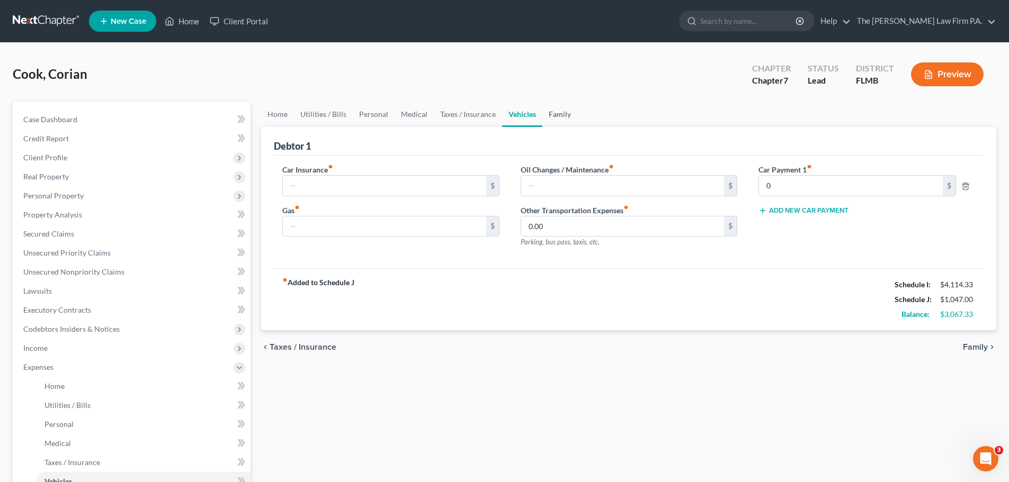
click at [563, 116] on link "Family" at bounding box center [559, 114] width 35 height 25
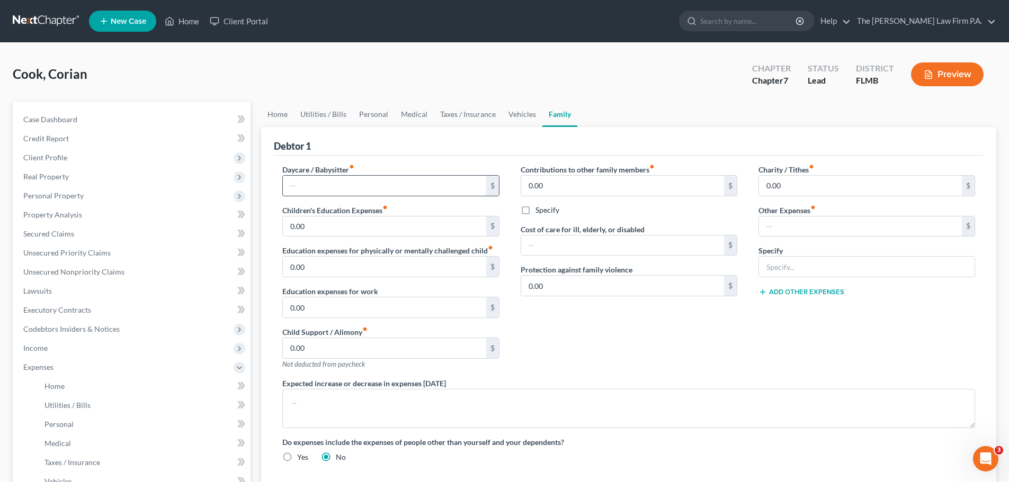
click at [360, 177] on input "text" at bounding box center [384, 186] width 203 height 20
type input "800"
click at [789, 229] on input "text" at bounding box center [860, 227] width 203 height 20
type input "85"
click at [812, 276] on input "text" at bounding box center [866, 267] width 215 height 20
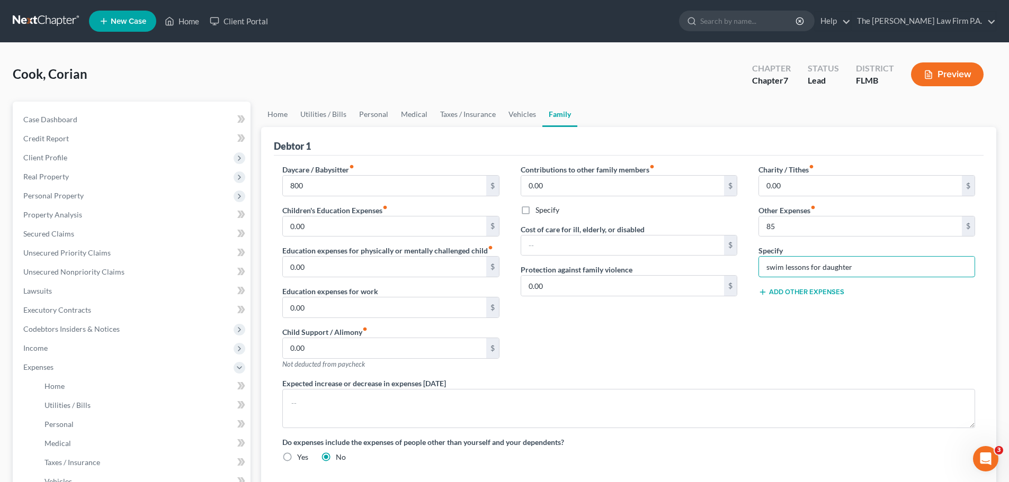
type input "swim lessons for daughter"
click at [797, 290] on button "Add Other Expenses" at bounding box center [801, 292] width 86 height 8
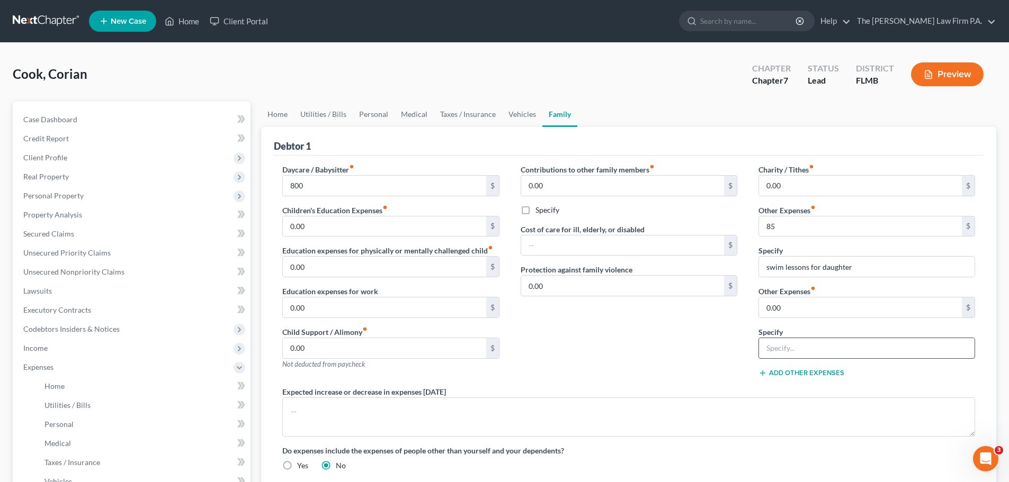
click at [821, 344] on input "text" at bounding box center [866, 348] width 215 height 20
click at [791, 311] on input "0.00" at bounding box center [860, 308] width 203 height 20
type input "101.24"
click at [795, 343] on input "text" at bounding box center [866, 348] width 215 height 20
type input "Student Loan"
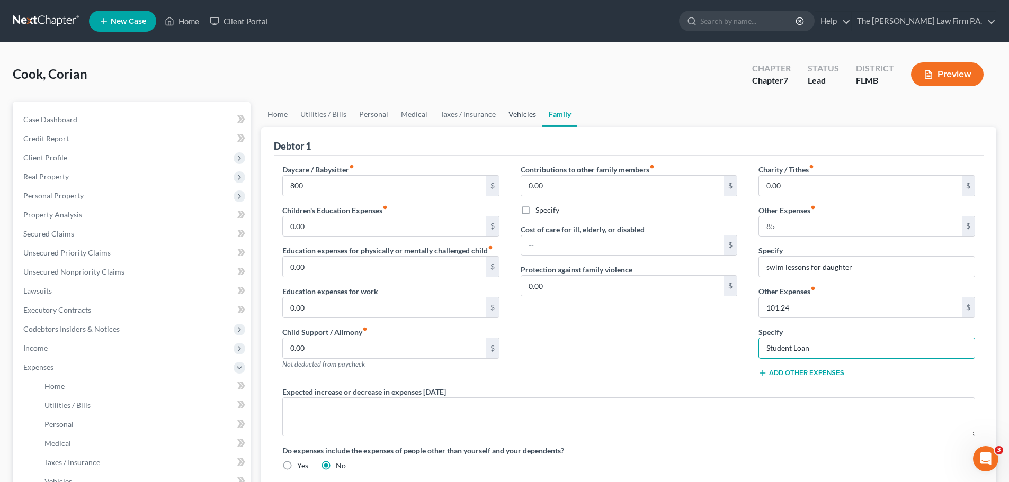
click at [521, 109] on link "Vehicles" at bounding box center [522, 114] width 40 height 25
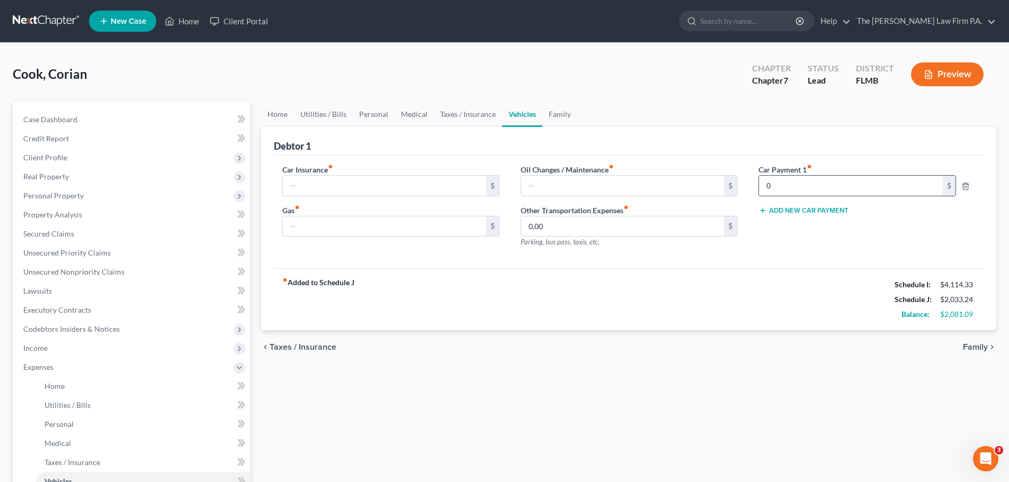
click at [829, 182] on input "0" at bounding box center [851, 186] width 184 height 20
type input "651.52"
click at [845, 218] on div "Car Payment 1 fiber_manual_record 651.52 $ Add New Car Payment" at bounding box center [867, 210] width 238 height 92
click at [616, 225] on input "0.00" at bounding box center [622, 227] width 203 height 20
click at [321, 202] on div "Car Insurance fiber_manual_record $ Gas fiber_manual_record $" at bounding box center [391, 210] width 238 height 92
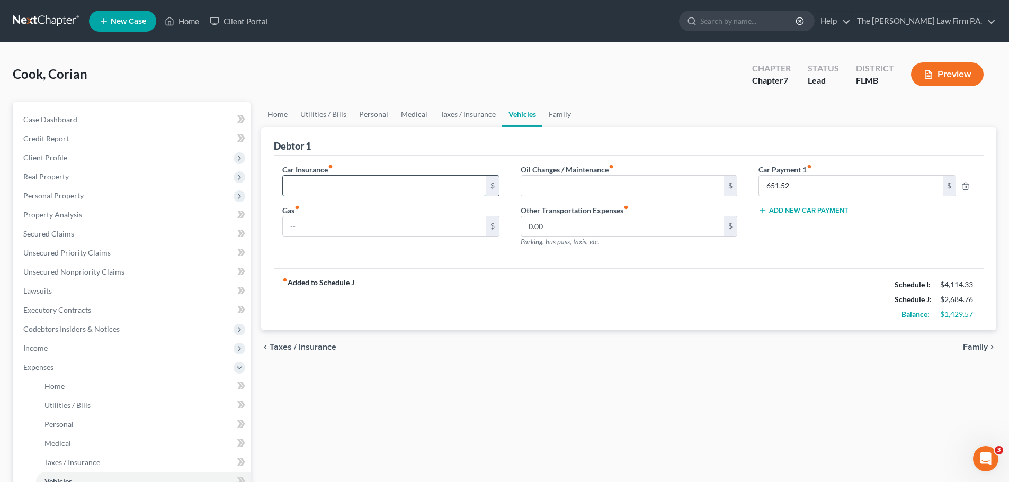
click at [320, 188] on input "text" at bounding box center [384, 186] width 203 height 20
type input "235.42"
click at [332, 231] on input "text" at bounding box center [384, 227] width 203 height 20
type input "200.00"
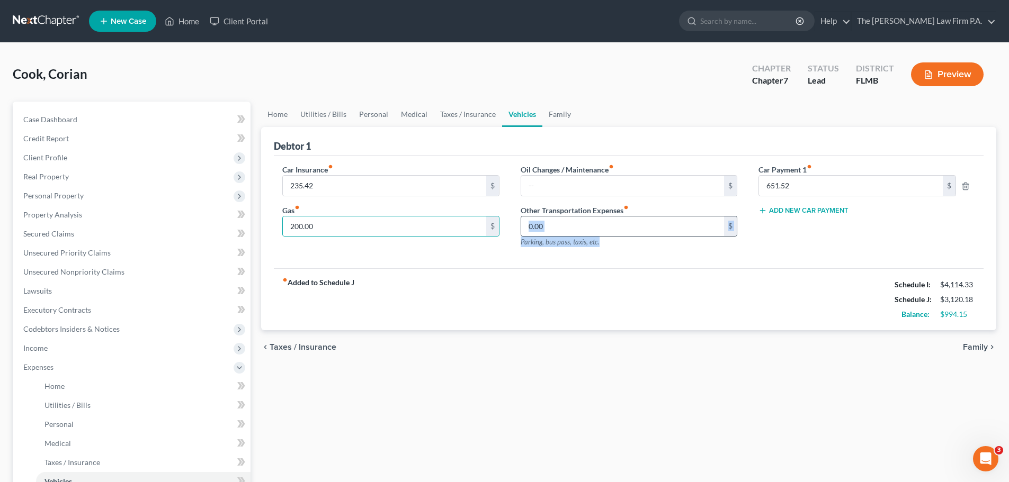
click at [606, 237] on div "Other Transportation Expenses fiber_manual_record 0.00 $ Parking, bus pass, tax…" at bounding box center [628, 226] width 217 height 43
click at [575, 183] on input "text" at bounding box center [622, 186] width 203 height 20
click at [468, 121] on link "Taxes / Insurance" at bounding box center [468, 114] width 68 height 25
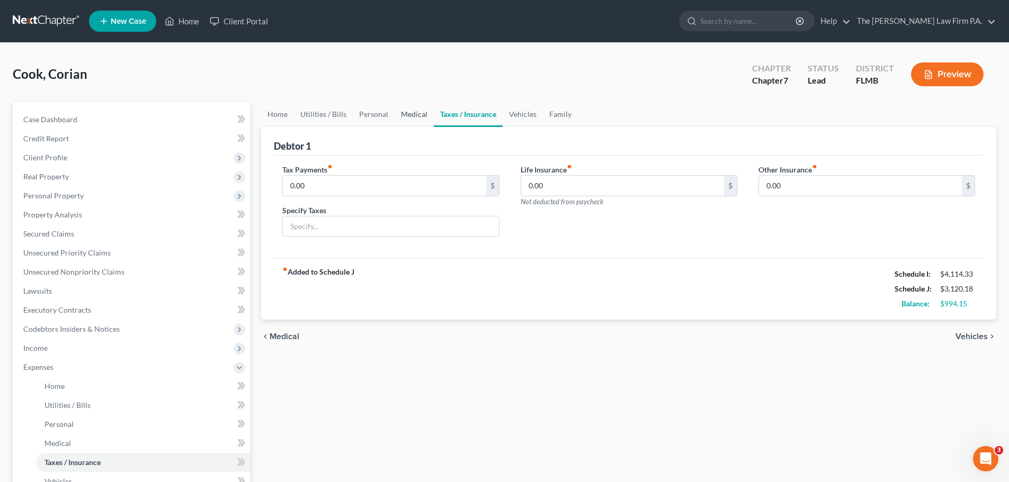
click at [412, 116] on link "Medical" at bounding box center [413, 114] width 39 height 25
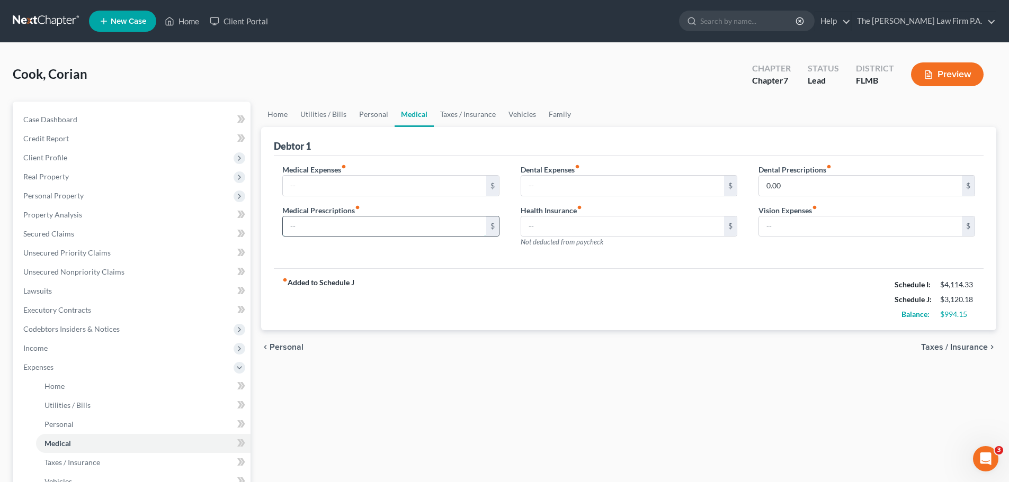
click at [337, 230] on input "text" at bounding box center [384, 227] width 203 height 20
click at [355, 246] on div "Medical Expenses fiber_manual_record $ Medical Prescriptions fiber_manual_recor…" at bounding box center [391, 210] width 238 height 92
type input "170"
click at [377, 112] on link "Personal" at bounding box center [374, 114] width 42 height 25
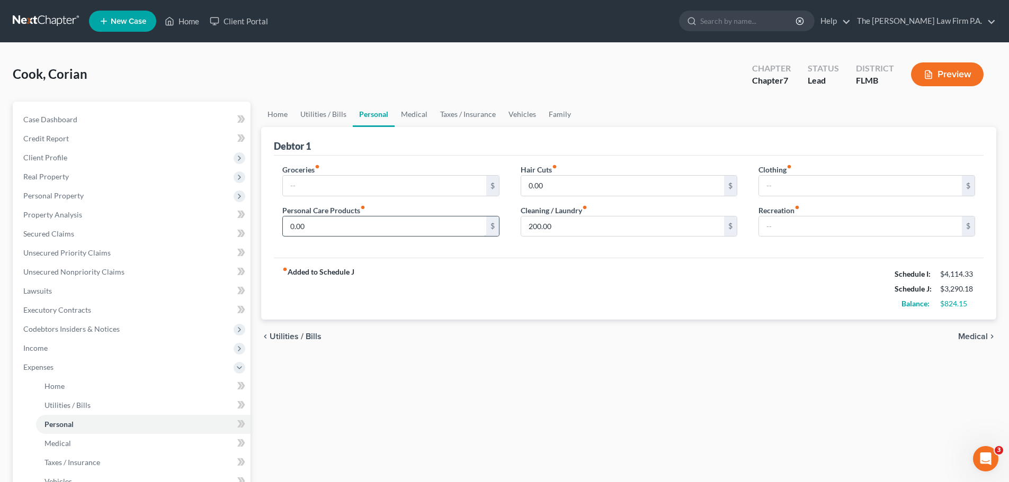
click at [327, 232] on input "0.00" at bounding box center [384, 227] width 203 height 20
type input "150.00"
click at [325, 179] on input "text" at bounding box center [384, 186] width 203 height 20
type input "800.00"
click at [413, 120] on link "Medical" at bounding box center [413, 114] width 39 height 25
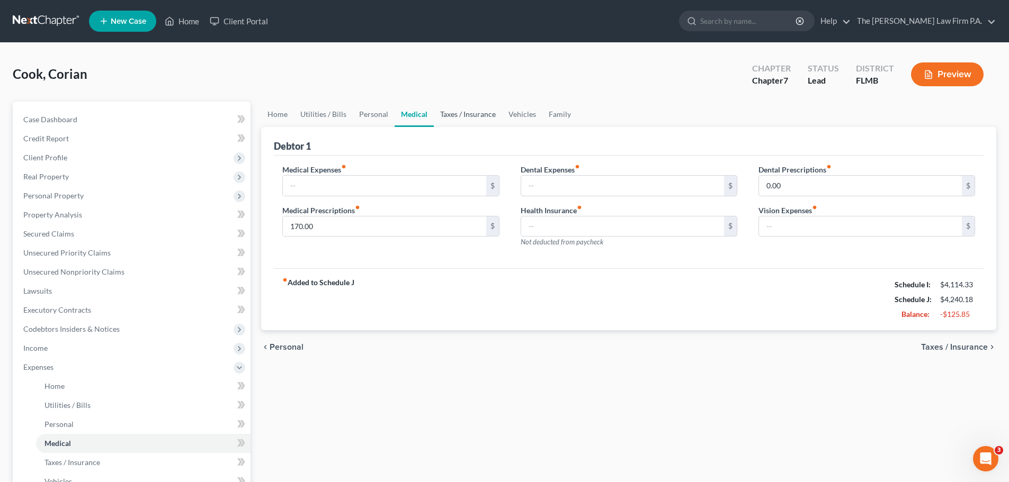
click at [462, 122] on link "Taxes / Insurance" at bounding box center [468, 114] width 68 height 25
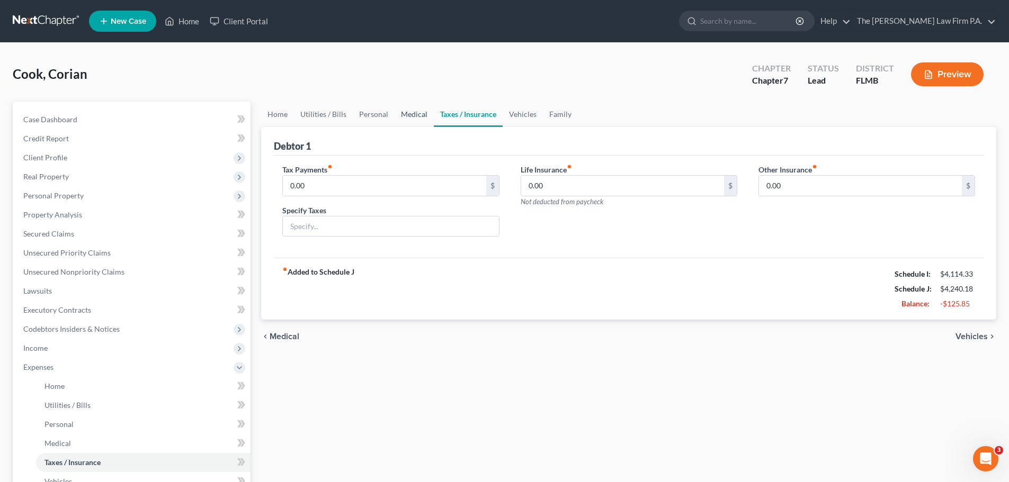
click at [412, 112] on link "Medical" at bounding box center [413, 114] width 39 height 25
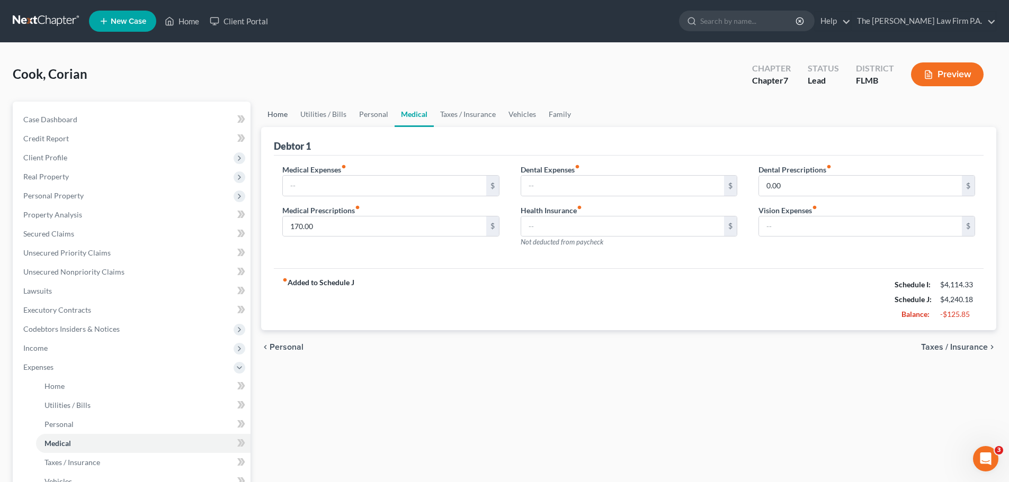
click at [281, 124] on link "Home" at bounding box center [277, 114] width 33 height 25
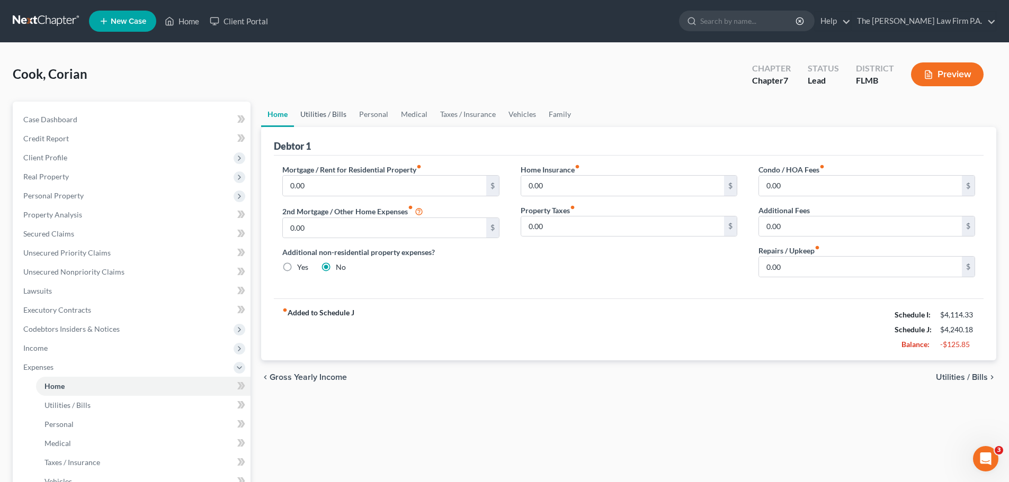
click at [347, 114] on link "Utilities / Bills" at bounding box center [323, 114] width 59 height 25
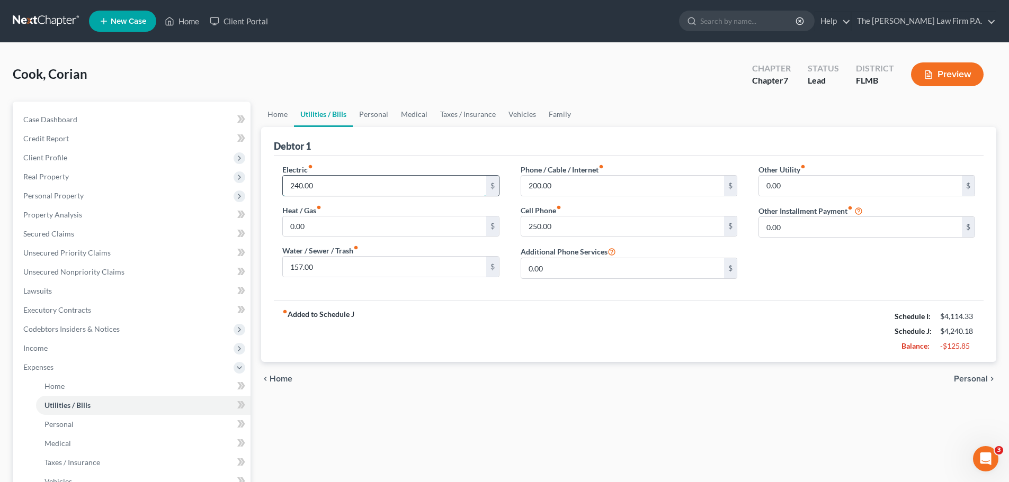
click at [323, 187] on input "240.00" at bounding box center [384, 186] width 203 height 20
type input "250.00"
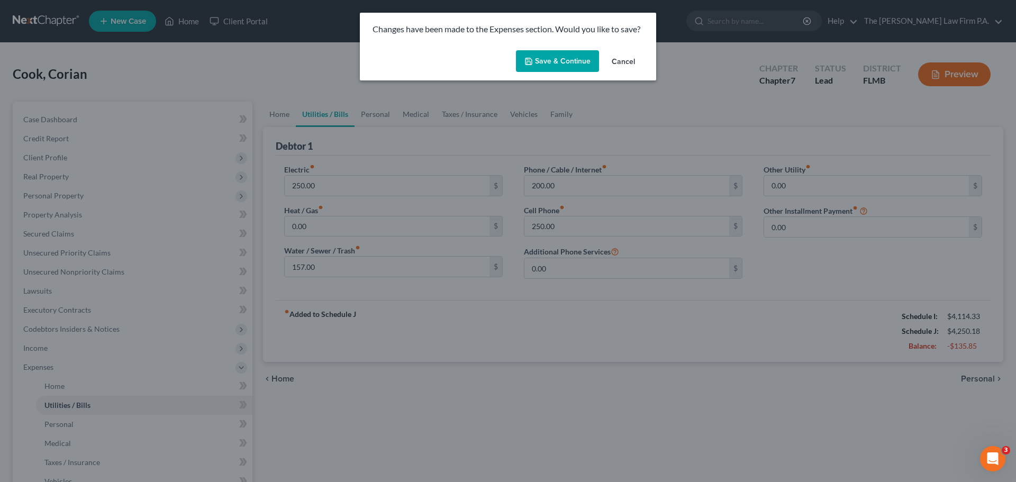
click at [565, 61] on button "Save & Continue" at bounding box center [557, 61] width 83 height 22
